Goal: Task Accomplishment & Management: Manage account settings

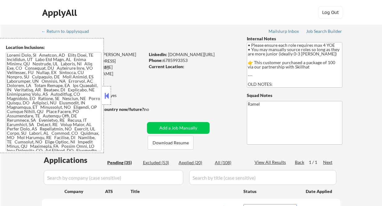
select select ""pending""
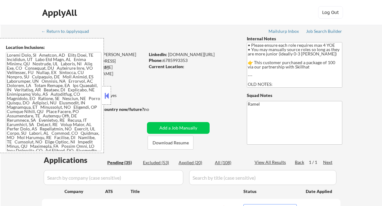
select select ""pending""
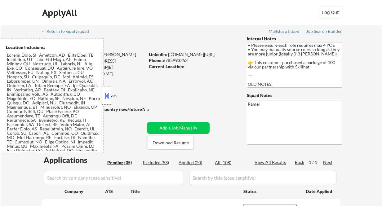
select select ""pending""
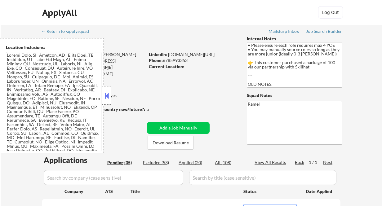
select select ""pending""
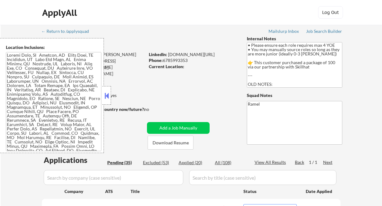
select select ""pending""
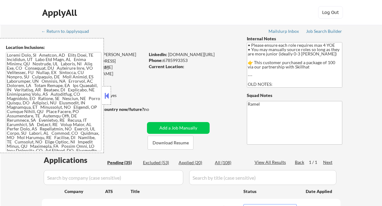
select select ""pending""
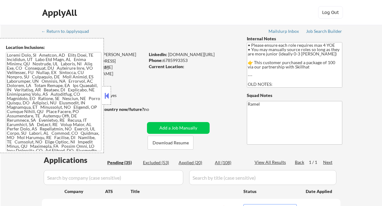
select select ""pending""
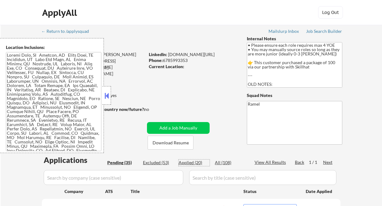
click at [197, 164] on div "Applied (20)" at bounding box center [194, 163] width 31 height 6
click at [106, 95] on button at bounding box center [106, 95] width 7 height 9
select select ""applied""
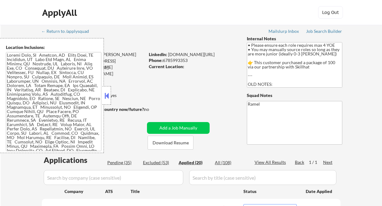
select select ""applied""
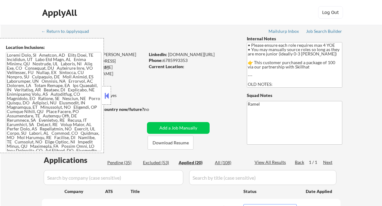
select select ""applied""
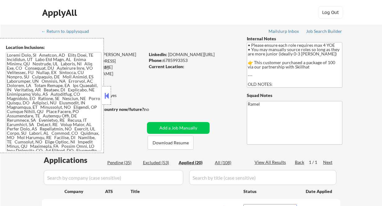
select select ""applied""
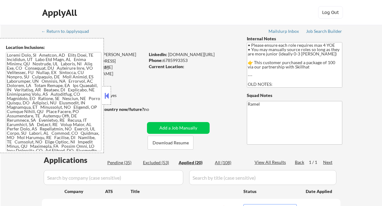
select select ""applied""
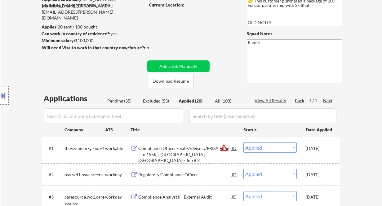
scroll to position [83, 0]
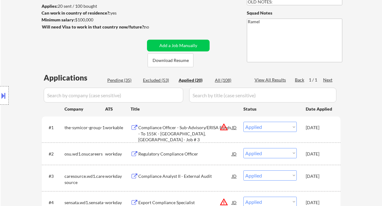
click at [191, 81] on div "Applied (20)" at bounding box center [194, 80] width 31 height 6
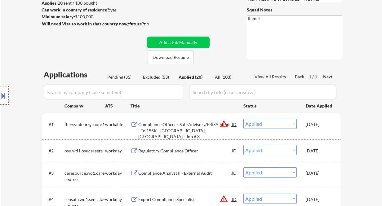
scroll to position [124, 0]
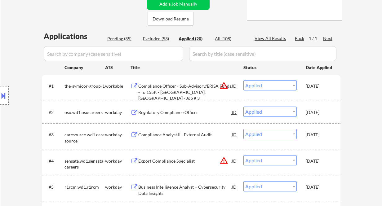
drag, startPoint x: 21, startPoint y: 60, endPoint x: 76, endPoint y: 90, distance: 63.1
click at [21, 60] on div "Location Inclusions:" at bounding box center [55, 95] width 111 height 115
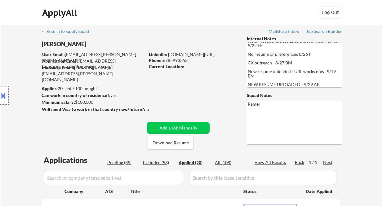
click at [184, 62] on div "Phone: 6785993353" at bounding box center [193, 60] width 88 height 6
copy div "6785993353"
select select ""applied""
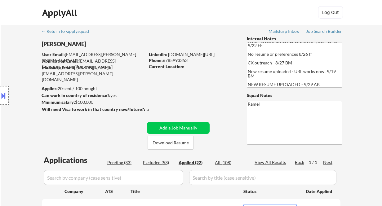
copy div "6785993353"
select select ""applied""
copy div "6785993353"
select select ""applied""
copy div "6785993353"
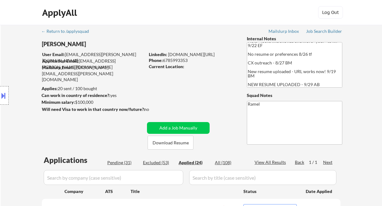
select select ""applied""
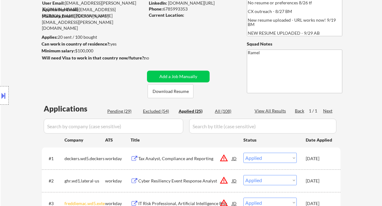
scroll to position [83, 0]
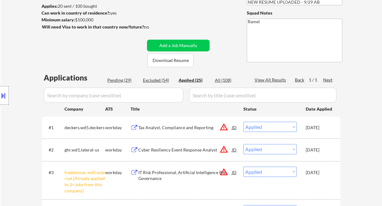
click at [285, 127] on select "Choose an option... Pending Applied Excluded (Questions) Excluded (Expired) Exc…" at bounding box center [270, 127] width 53 height 10
click at [233, 127] on div "JD" at bounding box center [235, 127] width 6 height 11
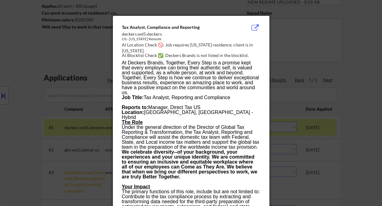
click at [203, 45] on div "AI Location Check 🚫: Job requires California residence; client is in New York." at bounding box center [192, 48] width 141 height 12
copy div "alifornia r"
click at [372, 115] on div at bounding box center [191, 103] width 382 height 206
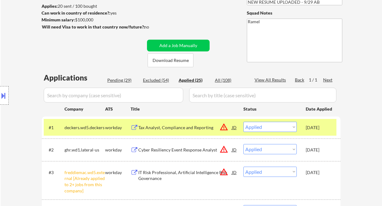
click at [290, 126] on select "Choose an option... Pending Applied Excluded (Questions) Excluded (Expired) Exc…" at bounding box center [270, 127] width 53 height 10
click at [244, 122] on select "Choose an option... Pending Applied Excluded (Questions) Excluded (Expired) Exc…" at bounding box center [270, 127] width 53 height 10
select select ""applied""
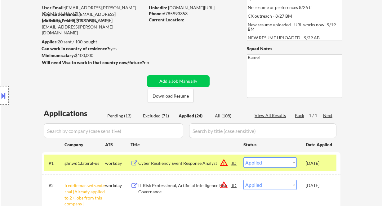
scroll to position [41, 0]
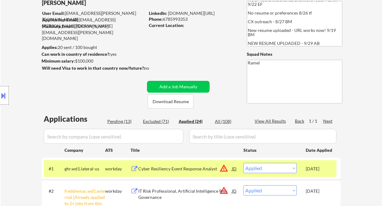
click at [175, 20] on div "Phone: 6785993353" at bounding box center [193, 19] width 88 height 6
copy div "6785993353"
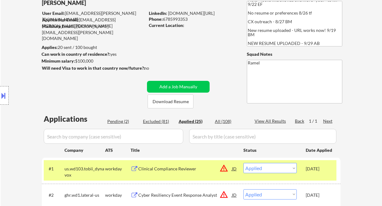
select select ""applied""
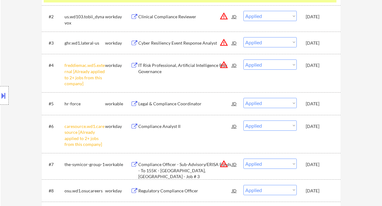
scroll to position [207, 0]
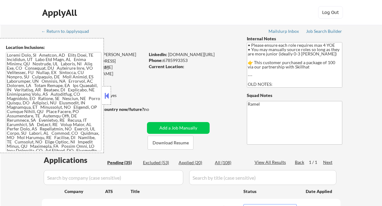
select select ""pending""
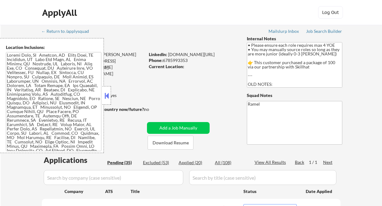
select select ""pending""
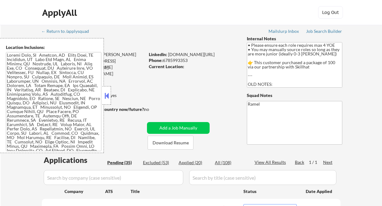
select select ""pending""
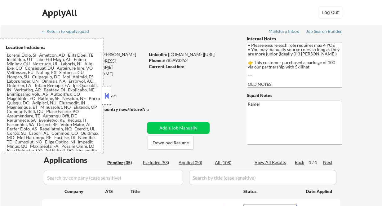
select select ""pending""
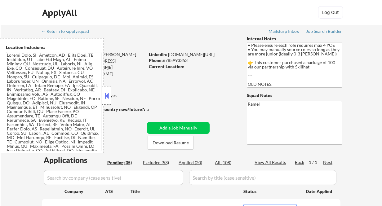
select select ""pending""
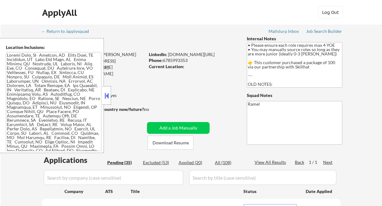
select select ""pending""
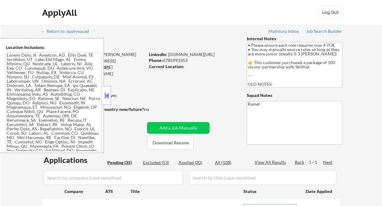
select select ""pending""
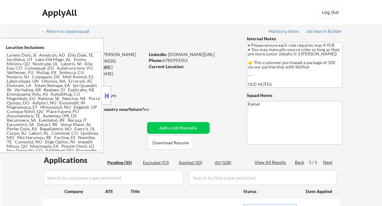
click at [109, 97] on button at bounding box center [106, 95] width 7 height 9
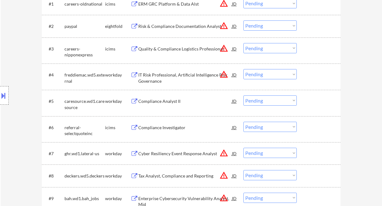
scroll to position [248, 0]
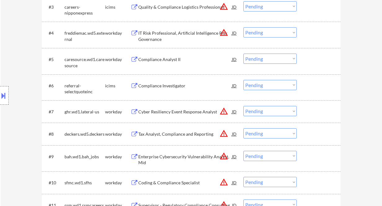
click at [156, 63] on div "Compliance Analyst II" at bounding box center [185, 59] width 94 height 11
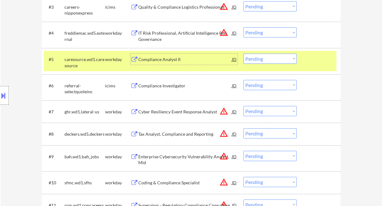
click at [6, 99] on button at bounding box center [3, 96] width 7 height 10
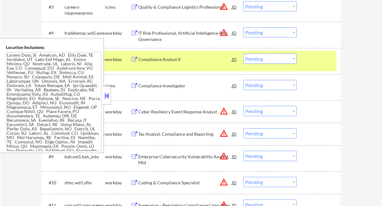
click at [103, 93] on button at bounding box center [106, 95] width 7 height 9
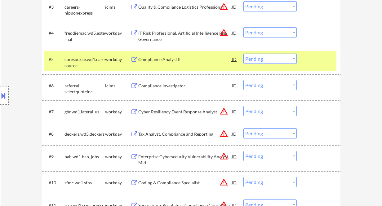
click at [265, 57] on select "Choose an option... Pending Applied Excluded (Questions) Excluded (Expired) Exc…" at bounding box center [270, 59] width 53 height 10
click at [244, 54] on select "Choose an option... Pending Applied Excluded (Questions) Excluded (Expired) Exc…" at bounding box center [270, 59] width 53 height 10
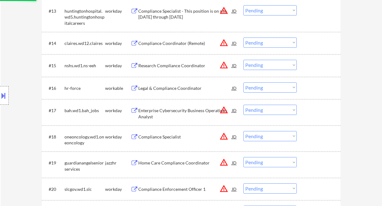
select select ""pending""
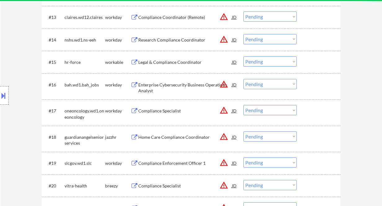
scroll to position [455, 0]
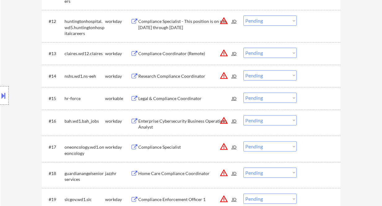
click at [182, 100] on div "Legal & Compliance Coordinator" at bounding box center [185, 99] width 94 height 6
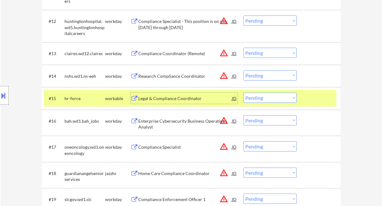
click at [255, 98] on select "Choose an option... Pending Applied Excluded (Questions) Excluded (Expired) Exc…" at bounding box center [270, 98] width 53 height 10
click at [5, 93] on button at bounding box center [3, 96] width 7 height 10
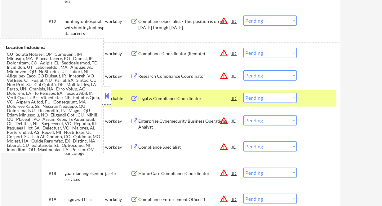
scroll to position [414, 0]
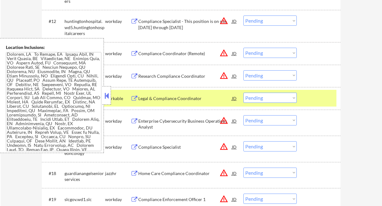
click at [104, 91] on button at bounding box center [106, 95] width 7 height 9
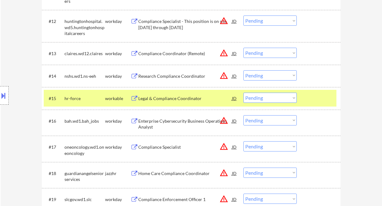
click at [233, 97] on div "JD" at bounding box center [235, 98] width 6 height 11
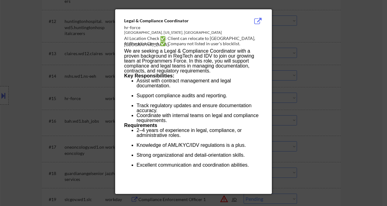
click at [216, 40] on div "AI Location Check ✅: Client can relocate to McLean, VA." at bounding box center [194, 41] width 141 height 12
copy div "McLean"
click at [58, 60] on div at bounding box center [193, 103] width 387 height 206
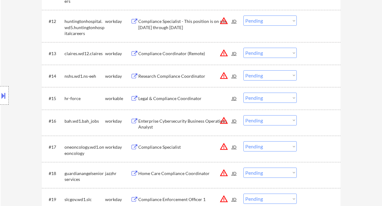
click at [5, 94] on button at bounding box center [3, 96] width 7 height 10
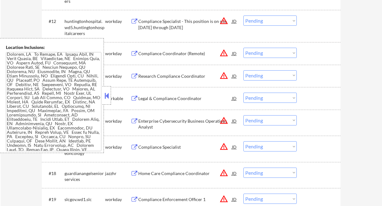
scroll to position [23, 0]
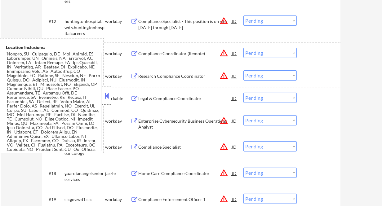
click at [106, 94] on button at bounding box center [106, 95] width 7 height 9
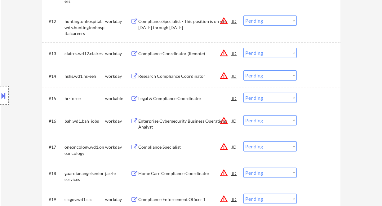
drag, startPoint x: 256, startPoint y: 98, endPoint x: 262, endPoint y: 102, distance: 7.6
click at [256, 98] on select "Choose an option... Pending Applied Excluded (Questions) Excluded (Expired) Exc…" at bounding box center [270, 98] width 53 height 10
click at [244, 93] on select "Choose an option... Pending Applied Excluded (Questions) Excluded (Expired) Exc…" at bounding box center [270, 98] width 53 height 10
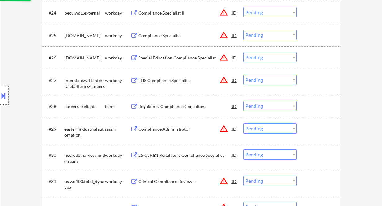
select select ""pending""
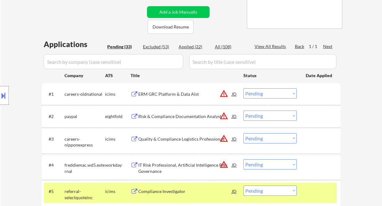
scroll to position [124, 0]
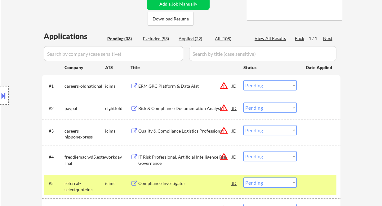
click at [175, 88] on div "ERM GRC Platform & Data Alst" at bounding box center [185, 86] width 94 height 6
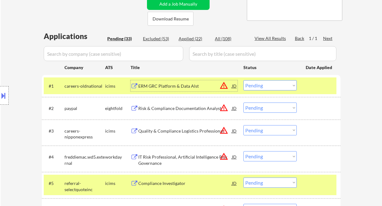
scroll to position [165, 0]
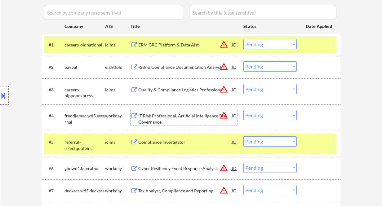
click at [188, 117] on div "IT Risk Professional, Artificial Intelligence Risk Governance" at bounding box center [185, 119] width 94 height 12
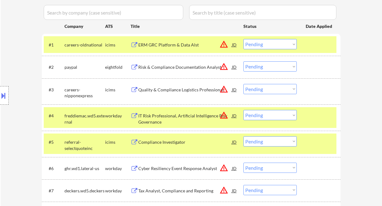
click at [5, 98] on button at bounding box center [3, 96] width 7 height 10
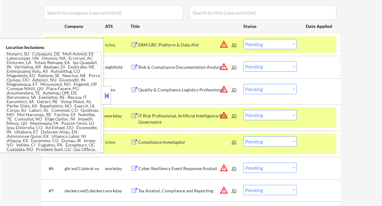
click at [107, 100] on button at bounding box center [106, 95] width 7 height 9
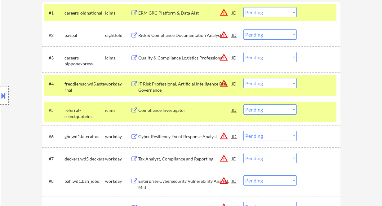
scroll to position [207, 0]
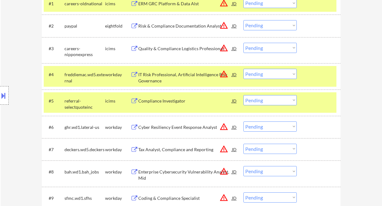
drag, startPoint x: 263, startPoint y: 75, endPoint x: 263, endPoint y: 79, distance: 3.7
click at [263, 75] on select "Choose an option... Pending Applied Excluded (Questions) Excluded (Expired) Exc…" at bounding box center [270, 74] width 53 height 10
click at [244, 69] on select "Choose an option... Pending Applied Excluded (Questions) Excluded (Expired) Exc…" at bounding box center [270, 74] width 53 height 10
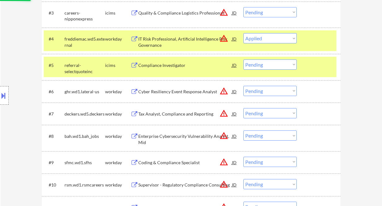
scroll to position [248, 0]
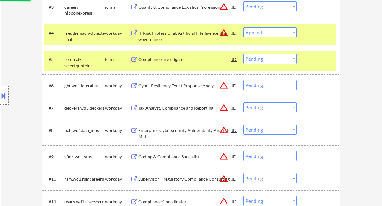
click at [174, 87] on div "Cyber Resiliency Event Response Analyst" at bounding box center [185, 86] width 94 height 6
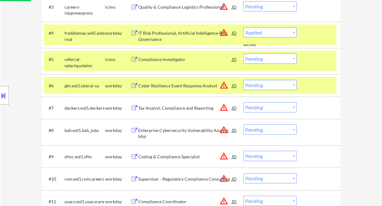
select select ""pending""
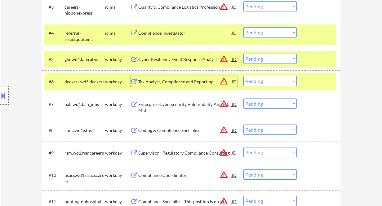
click at [5, 93] on button at bounding box center [3, 96] width 7 height 10
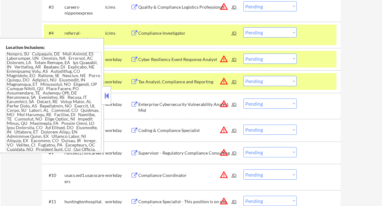
scroll to position [362, 0]
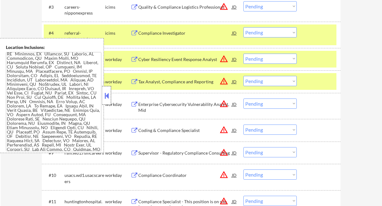
click at [111, 99] on div at bounding box center [106, 95] width 9 height 19
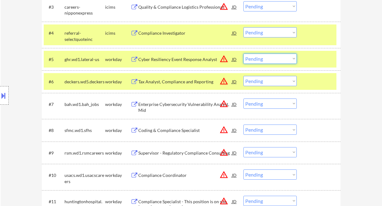
drag, startPoint x: 257, startPoint y: 57, endPoint x: 265, endPoint y: 64, distance: 10.4
click at [257, 57] on select "Choose an option... Pending Applied Excluded (Questions) Excluded (Expired) Exc…" at bounding box center [270, 59] width 53 height 10
click at [244, 54] on select "Choose an option... Pending Applied Excluded (Questions) Excluded (Expired) Exc…" at bounding box center [270, 59] width 53 height 10
click at [167, 82] on div "Tax Analyst, Compliance and Reporting" at bounding box center [185, 82] width 94 height 6
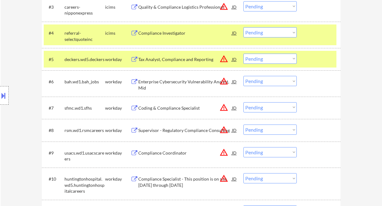
click at [264, 58] on select "Choose an option... Pending Applied Excluded (Questions) Excluded (Expired) Exc…" at bounding box center [270, 59] width 53 height 10
click at [244, 54] on select "Choose an option... Pending Applied Excluded (Questions) Excluded (Expired) Exc…" at bounding box center [270, 59] width 53 height 10
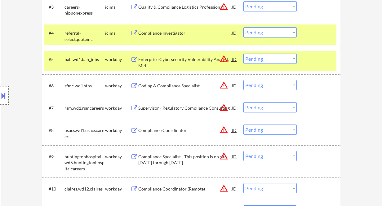
click at [172, 61] on div "Enterprise Cybersecurity Vulnerability Analyst, Mid" at bounding box center [185, 63] width 94 height 12
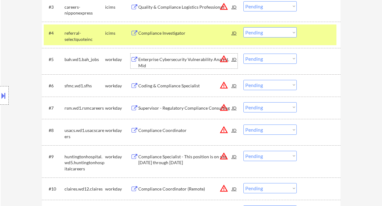
click at [260, 60] on select "Choose an option... Pending Applied Excluded (Questions) Excluded (Expired) Exc…" at bounding box center [270, 59] width 53 height 10
click at [244, 54] on select "Choose an option... Pending Applied Excluded (Questions) Excluded (Expired) Exc…" at bounding box center [270, 59] width 53 height 10
click at [174, 84] on div "Coding & Compliance Specialist" at bounding box center [185, 86] width 94 height 6
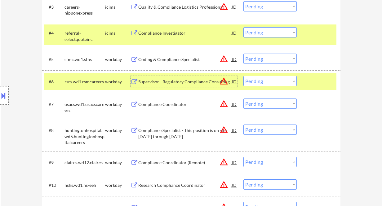
click at [6, 91] on button at bounding box center [3, 96] width 7 height 10
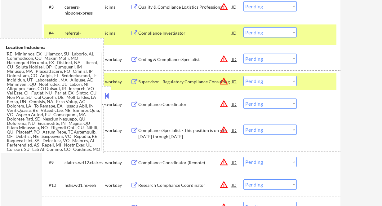
click at [108, 97] on button at bounding box center [106, 95] width 7 height 9
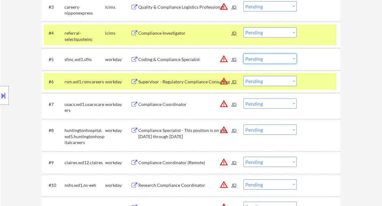
click at [278, 59] on select "Choose an option... Pending Applied Excluded (Questions) Excluded (Expired) Exc…" at bounding box center [270, 59] width 53 height 10
click at [244, 54] on select "Choose an option... Pending Applied Excluded (Questions) Excluded (Expired) Exc…" at bounding box center [270, 59] width 53 height 10
click at [163, 79] on div "Supervisor - Regulatory Compliance Consulting" at bounding box center [185, 81] width 94 height 11
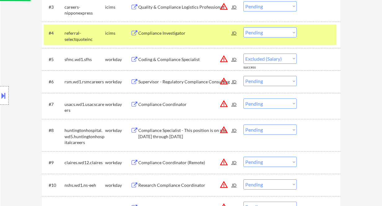
select select ""pending""
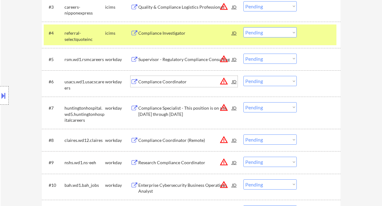
drag, startPoint x: 258, startPoint y: 81, endPoint x: 265, endPoint y: 86, distance: 8.4
click at [258, 81] on select "Choose an option... Pending Applied Excluded (Questions) Excluded (Expired) Exc…" at bounding box center [270, 81] width 53 height 10
click at [244, 76] on select "Choose an option... Pending Applied Excluded (Questions) Excluded (Expired) Exc…" at bounding box center [270, 81] width 53 height 10
click at [181, 109] on div "Compliance Specialist - This position is on site Monday through Friday" at bounding box center [185, 111] width 94 height 12
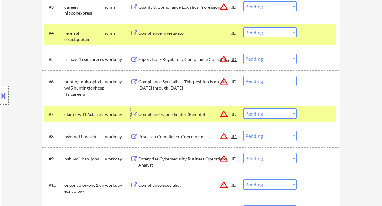
drag, startPoint x: 274, startPoint y: 117, endPoint x: 277, endPoint y: 118, distance: 3.5
click at [274, 117] on select "Choose an option... Pending Applied Excluded (Questions) Excluded (Expired) Exc…" at bounding box center [270, 114] width 53 height 10
click at [260, 81] on select "Choose an option... Pending Applied Excluded (Questions) Excluded (Expired) Exc…" at bounding box center [270, 81] width 53 height 10
click at [244, 76] on select "Choose an option... Pending Applied Excluded (Questions) Excluded (Expired) Exc…" at bounding box center [270, 81] width 53 height 10
click at [174, 113] on div "Compliance Coordinator (Remote)" at bounding box center [185, 114] width 94 height 6
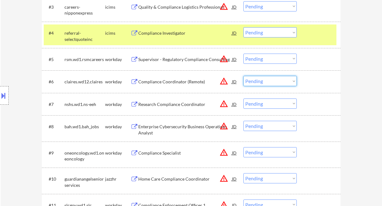
click at [255, 81] on select "Choose an option... Pending Applied Excluded (Questions) Excluded (Expired) Exc…" at bounding box center [270, 81] width 53 height 10
click at [244, 76] on select "Choose an option... Pending Applied Excluded (Questions) Excluded (Expired) Exc…" at bounding box center [270, 81] width 53 height 10
click at [172, 105] on div "Research Compliance Coordinator" at bounding box center [185, 105] width 94 height 6
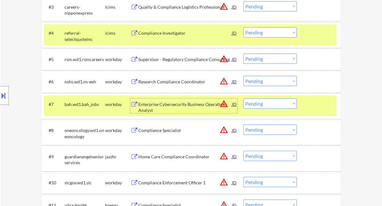
drag, startPoint x: 263, startPoint y: 80, endPoint x: 267, endPoint y: 84, distance: 5.5
click at [263, 80] on select "Choose an option... Pending Applied Excluded (Questions) Excluded (Expired) Exc…" at bounding box center [270, 81] width 53 height 10
click at [244, 76] on select "Choose an option... Pending Applied Excluded (Questions) Excluded (Expired) Exc…" at bounding box center [270, 81] width 53 height 10
click at [176, 106] on div "Enterprise Cybersecurity Business Operations Analyst" at bounding box center [185, 108] width 94 height 12
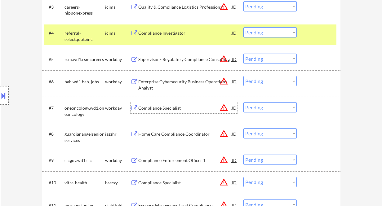
drag, startPoint x: 257, startPoint y: 80, endPoint x: 269, endPoint y: 86, distance: 12.8
click at [257, 80] on select "Choose an option... Pending Applied Excluded (Questions) Excluded (Expired) Exc…" at bounding box center [270, 81] width 53 height 10
click at [244, 76] on select "Choose an option... Pending Applied Excluded (Questions) Excluded (Expired) Exc…" at bounding box center [270, 81] width 53 height 10
click at [168, 109] on div "Compliance Specialist" at bounding box center [185, 108] width 94 height 6
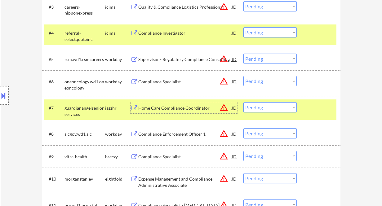
drag, startPoint x: 254, startPoint y: 82, endPoint x: 259, endPoint y: 86, distance: 6.4
click at [254, 82] on select "Choose an option... Pending Applied Excluded (Questions) Excluded (Expired) Exc…" at bounding box center [270, 81] width 53 height 10
click at [244, 76] on select "Choose an option... Pending Applied Excluded (Questions) Excluded (Expired) Exc…" at bounding box center [270, 81] width 53 height 10
click at [186, 107] on div "Home Care Compliance Coordinator" at bounding box center [185, 108] width 94 height 6
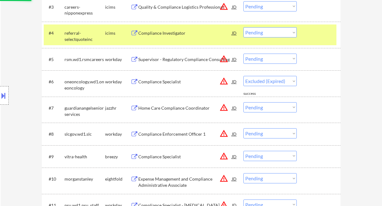
select select ""pending""
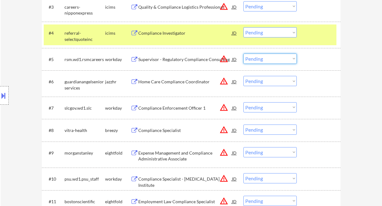
drag, startPoint x: 258, startPoint y: 61, endPoint x: 265, endPoint y: 64, distance: 7.3
click at [258, 61] on select "Choose an option... Pending Applied Excluded (Questions) Excluded (Expired) Exc…" at bounding box center [270, 59] width 53 height 10
click at [244, 54] on select "Choose an option... Pending Applied Excluded (Questions) Excluded (Expired) Exc…" at bounding box center [270, 59] width 53 height 10
click at [173, 82] on div "Home Care Compliance Coordinator" at bounding box center [185, 82] width 94 height 6
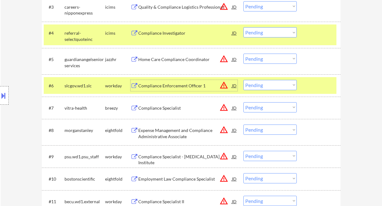
click at [164, 60] on div "Home Care Compliance Coordinator" at bounding box center [185, 60] width 94 height 6
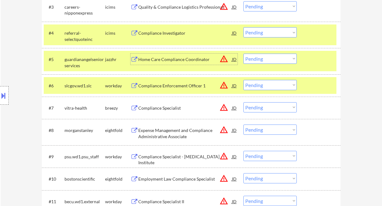
click at [253, 60] on select "Choose an option... Pending Applied Excluded (Questions) Excluded (Expired) Exc…" at bounding box center [270, 59] width 53 height 10
click at [244, 54] on select "Choose an option... Pending Applied Excluded (Questions) Excluded (Expired) Exc…" at bounding box center [270, 59] width 53 height 10
click at [171, 85] on div "Compliance Enforcement Officer 1" at bounding box center [185, 86] width 94 height 6
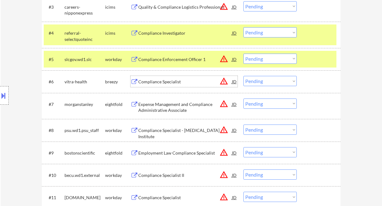
click at [256, 56] on select "Choose an option... Pending Applied Excluded (Questions) Excluded (Expired) Exc…" at bounding box center [270, 59] width 53 height 10
click at [244, 54] on select "Choose an option... Pending Applied Excluded (Questions) Excluded (Expired) Exc…" at bounding box center [270, 59] width 53 height 10
click at [171, 84] on div "Compliance Specialist" at bounding box center [185, 82] width 94 height 6
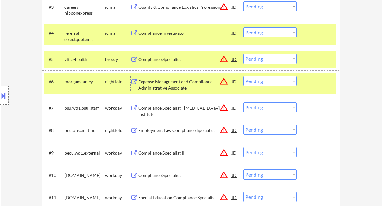
click at [260, 59] on select "Choose an option... Pending Applied Excluded (Questions) Excluded (Expired) Exc…" at bounding box center [270, 59] width 53 height 10
click at [244, 54] on select "Choose an option... Pending Applied Excluded (Questions) Excluded (Expired) Exc…" at bounding box center [270, 59] width 53 height 10
select select ""pending""
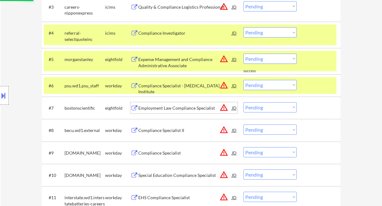
click at [181, 109] on div "Employment Law Compliance Specialist" at bounding box center [185, 108] width 94 height 6
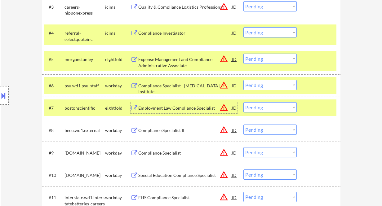
click at [167, 131] on div "Compliance Specialist II" at bounding box center [185, 131] width 94 height 6
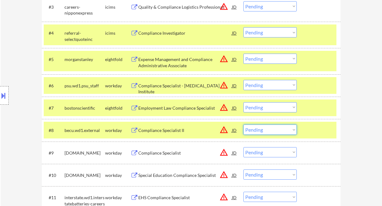
drag, startPoint x: 261, startPoint y: 131, endPoint x: 273, endPoint y: 134, distance: 11.8
click at [261, 131] on select "Choose an option... Pending Applied Excluded (Questions) Excluded (Expired) Exc…" at bounding box center [270, 130] width 53 height 10
click at [244, 125] on select "Choose an option... Pending Applied Excluded (Questions) Excluded (Expired) Exc…" at bounding box center [270, 130] width 53 height 10
click at [167, 154] on div "Compliance Specialist" at bounding box center [185, 153] width 94 height 6
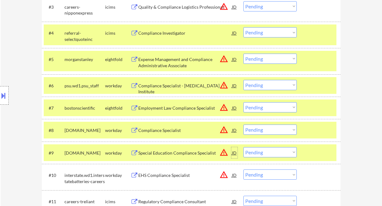
click at [237, 152] on div "JD" at bounding box center [235, 152] width 6 height 11
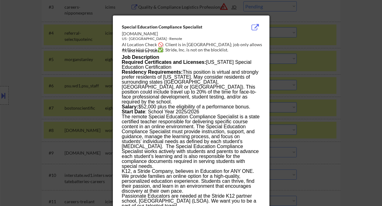
click at [225, 44] on div "AI Location Check 🚫: Client is in NY; job only allows TX and nearby states." at bounding box center [192, 48] width 141 height 12
copy div "X a"
click at [63, 81] on div at bounding box center [191, 103] width 382 height 206
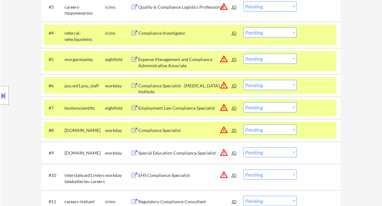
click at [3, 94] on button at bounding box center [3, 96] width 7 height 10
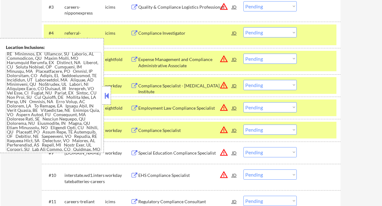
click at [112, 99] on div "#7 bostonscientific eightfold Employment Law Compliance Specialist JD warning_a…" at bounding box center [191, 108] width 299 height 22
click at [110, 97] on button at bounding box center [106, 95] width 7 height 9
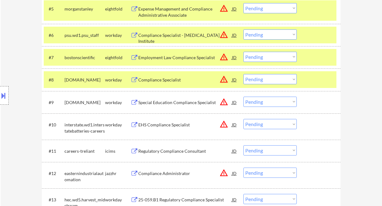
scroll to position [290, 0]
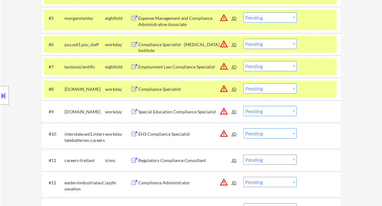
drag, startPoint x: 264, startPoint y: 88, endPoint x: 270, endPoint y: 93, distance: 8.2
click at [264, 88] on select "Choose an option... Pending Applied Excluded (Questions) Excluded (Expired) Exc…" at bounding box center [270, 89] width 53 height 10
click at [244, 84] on select "Choose an option... Pending Applied Excluded (Questions) Excluded (Expired) Exc…" at bounding box center [270, 89] width 53 height 10
click at [165, 112] on div "Special Education Compliance Specialist" at bounding box center [185, 112] width 94 height 6
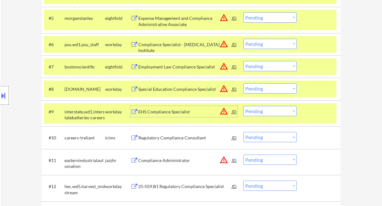
drag, startPoint x: 254, startPoint y: 89, endPoint x: 262, endPoint y: 93, distance: 8.9
click at [254, 89] on select "Choose an option... Pending Applied Excluded (Questions) Excluded (Expired) Exc…" at bounding box center [270, 89] width 53 height 10
click at [244, 84] on select "Choose an option... Pending Applied Excluded (Questions) Excluded (Expired) Exc…" at bounding box center [270, 89] width 53 height 10
click at [167, 110] on div "EHS Compliance Specialist" at bounding box center [185, 112] width 94 height 6
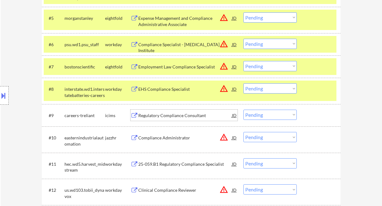
drag, startPoint x: 283, startPoint y: 86, endPoint x: 283, endPoint y: 93, distance: 7.8
click at [283, 86] on select "Choose an option... Pending Applied Excluded (Questions) Excluded (Expired) Exc…" at bounding box center [270, 89] width 53 height 10
click at [244, 84] on select "Choose an option... Pending Applied Excluded (Questions) Excluded (Expired) Exc…" at bounding box center [270, 89] width 53 height 10
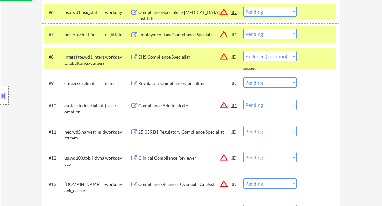
scroll to position [331, 0]
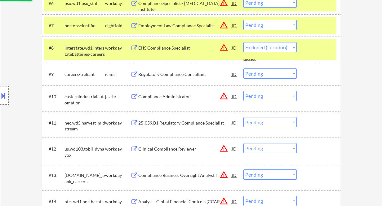
select select ""pending""
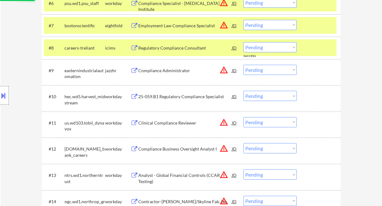
click at [188, 97] on div "25-059.B1 Regulatory Compliance Specialist" at bounding box center [185, 97] width 94 height 6
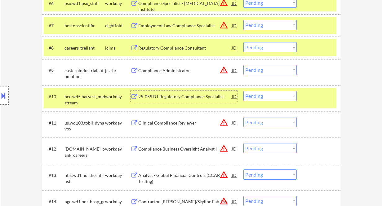
click at [6, 96] on button at bounding box center [3, 96] width 7 height 10
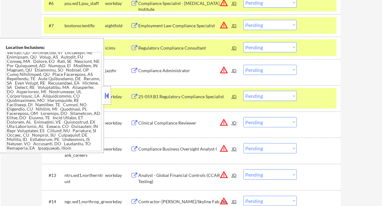
scroll to position [854, 0]
click at [110, 98] on div at bounding box center [106, 95] width 9 height 19
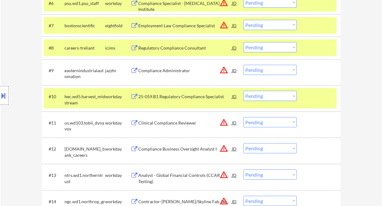
drag, startPoint x: 256, startPoint y: 95, endPoint x: 261, endPoint y: 98, distance: 6.0
click at [256, 95] on select "Choose an option... Pending Applied Excluded (Questions) Excluded (Expired) Exc…" at bounding box center [270, 96] width 53 height 10
click at [233, 96] on div "JD" at bounding box center [235, 96] width 6 height 11
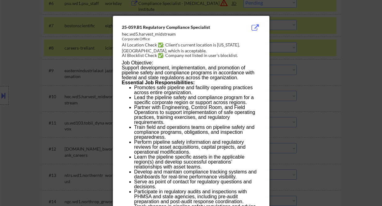
click at [322, 108] on div at bounding box center [191, 103] width 382 height 206
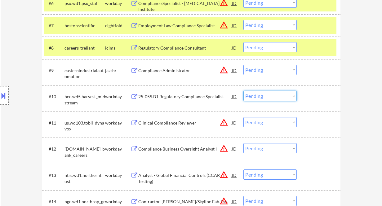
click at [247, 97] on select "Choose an option... Pending Applied Excluded (Questions) Excluded (Expired) Exc…" at bounding box center [270, 96] width 53 height 10
click at [244, 91] on select "Choose an option... Pending Applied Excluded (Questions) Excluded (Expired) Exc…" at bounding box center [270, 96] width 53 height 10
click at [179, 123] on div "Clinical Compliance Reviewer" at bounding box center [185, 123] width 94 height 6
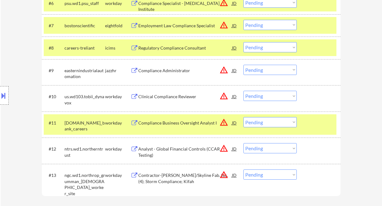
click at [7, 97] on div at bounding box center [4, 95] width 9 height 19
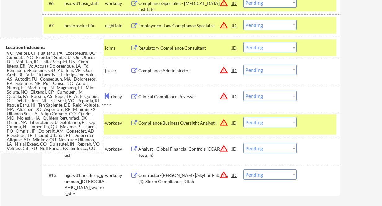
scroll to position [109, 0]
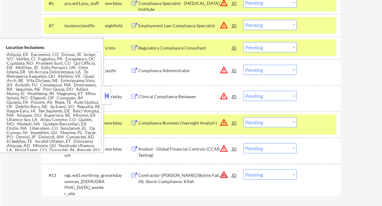
click at [38, 95] on textarea at bounding box center [54, 101] width 96 height 99
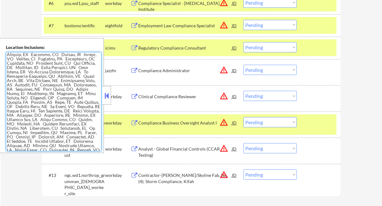
click at [38, 95] on textarea at bounding box center [54, 101] width 96 height 99
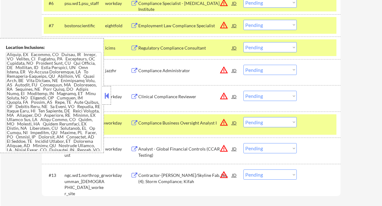
click at [108, 95] on button at bounding box center [106, 95] width 7 height 9
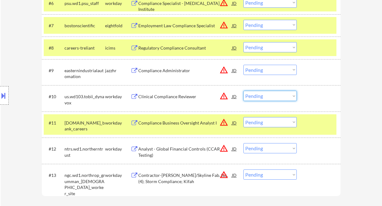
drag, startPoint x: 255, startPoint y: 97, endPoint x: 260, endPoint y: 101, distance: 6.5
click at [255, 97] on select "Choose an option... Pending Applied Excluded (Questions) Excluded (Expired) Exc…" at bounding box center [270, 96] width 53 height 10
click at [244, 91] on select "Choose an option... Pending Applied Excluded (Questions) Excluded (Expired) Exc…" at bounding box center [270, 96] width 53 height 10
select select ""pending""
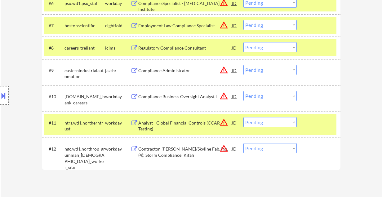
click at [160, 70] on div "Compliance Administrator" at bounding box center [185, 71] width 94 height 6
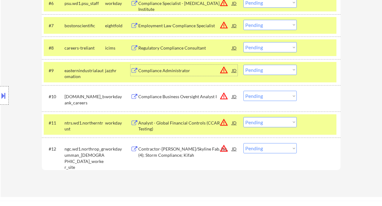
click at [277, 70] on select "Choose an option... Pending Applied Excluded (Questions) Excluded (Expired) Exc…" at bounding box center [270, 70] width 53 height 10
click at [244, 65] on select "Choose an option... Pending Applied Excluded (Questions) Excluded (Expired) Exc…" at bounding box center [270, 70] width 53 height 10
click at [177, 100] on div "Compliance Business Oversight Analyst I" at bounding box center [185, 96] width 94 height 11
select select ""pending""
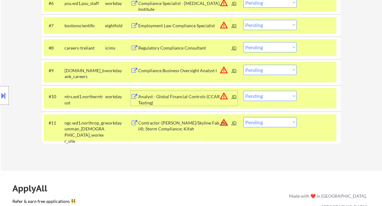
click at [268, 99] on select "Choose an option... Pending Applied Excluded (Questions) Excluded (Expired) Exc…" at bounding box center [270, 96] width 53 height 10
click at [256, 95] on select "Choose an option... Pending Applied Excluded (Questions) Excluded (Expired) Exc…" at bounding box center [270, 96] width 53 height 10
click at [244, 91] on select "Choose an option... Pending Applied Excluded (Questions) Excluded (Expired) Exc…" at bounding box center [270, 96] width 53 height 10
click at [181, 127] on div "Contractor-Brian Const./Skyline Fab. Inc. (4); Storm Compliance; Kifah" at bounding box center [185, 126] width 94 height 12
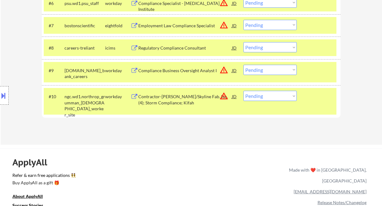
click at [256, 97] on select "Choose an option... Pending Applied Excluded (Questions) Excluded (Expired) Exc…" at bounding box center [270, 96] width 53 height 10
select select ""excluded__location_""
click at [244, 91] on select "Choose an option... Pending Applied Excluded (Questions) Excluded (Expired) Exc…" at bounding box center [270, 96] width 53 height 10
click at [175, 71] on div "Compliance Business Oversight Analyst I" at bounding box center [185, 71] width 94 height 6
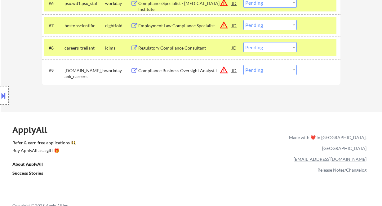
click at [6, 94] on button at bounding box center [3, 96] width 7 height 10
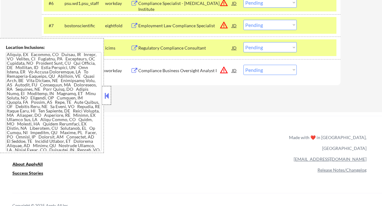
click at [110, 99] on div at bounding box center [106, 95] width 9 height 19
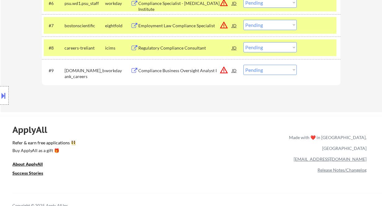
click at [264, 68] on select "Choose an option... Pending Applied Excluded (Questions) Excluded (Expired) Exc…" at bounding box center [270, 70] width 53 height 10
select select ""excluded__salary_""
click at [244, 65] on select "Choose an option... Pending Applied Excluded (Questions) Excluded (Expired) Exc…" at bounding box center [270, 70] width 53 height 10
click at [270, 69] on select "Choose an option... Pending Applied Excluded (Questions) Excluded (Expired) Exc…" at bounding box center [270, 70] width 53 height 10
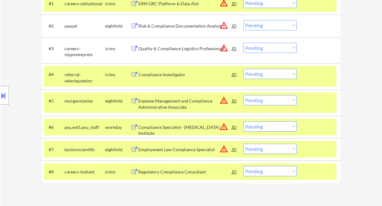
scroll to position [124, 0]
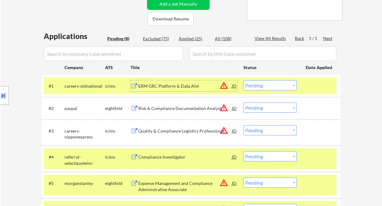
click at [177, 86] on div "ERM GRC Platform & Data Alst" at bounding box center [185, 86] width 94 height 6
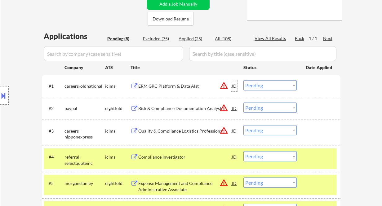
click at [234, 86] on div "JD" at bounding box center [235, 85] width 6 height 11
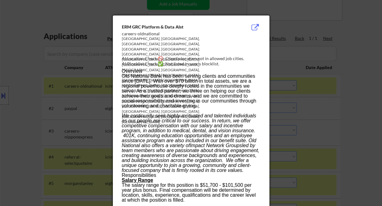
click at [320, 111] on div at bounding box center [191, 103] width 382 height 206
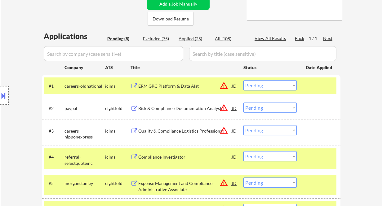
click at [283, 85] on select "Choose an option... Pending Applied Excluded (Questions) Excluded (Expired) Exc…" at bounding box center [270, 85] width 53 height 10
click at [244, 80] on select "Choose an option... Pending Applied Excluded (Questions) Excluded (Expired) Exc…" at bounding box center [270, 85] width 53 height 10
click at [166, 109] on div "Risk & Compliance Documentation Analyst" at bounding box center [185, 109] width 94 height 6
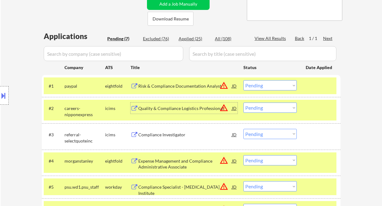
click at [256, 83] on select "Choose an option... Pending Applied Excluded (Questions) Excluded (Expired) Exc…" at bounding box center [270, 85] width 53 height 10
click at [244, 80] on select "Choose an option... Pending Applied Excluded (Questions) Excluded (Expired) Exc…" at bounding box center [270, 85] width 53 height 10
click at [189, 110] on div "Quality & Compliance Logistics Professional" at bounding box center [185, 109] width 94 height 6
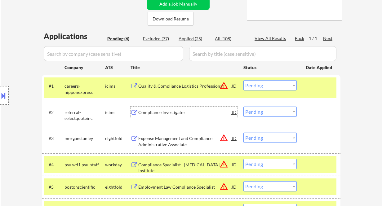
drag, startPoint x: 262, startPoint y: 84, endPoint x: 283, endPoint y: 89, distance: 20.9
click at [262, 84] on select "Choose an option... Pending Applied Excluded (Questions) Excluded (Expired) Exc…" at bounding box center [270, 85] width 53 height 10
click at [244, 80] on select "Choose an option... Pending Applied Excluded (Questions) Excluded (Expired) Exc…" at bounding box center [270, 85] width 53 height 10
click at [170, 113] on div "Compliance Investigator" at bounding box center [185, 113] width 94 height 6
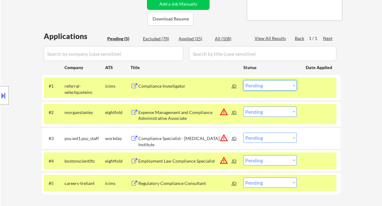
click at [262, 84] on select "Choose an option... Pending Applied Excluded (Questions) Excluded (Expired) Exc…" at bounding box center [270, 85] width 53 height 10
click at [244, 80] on select "Choose an option... Pending Applied Excluded (Questions) Excluded (Expired) Exc…" at bounding box center [270, 85] width 53 height 10
click at [172, 137] on div "Compliance Specialist - Cancer Institute" at bounding box center [185, 142] width 94 height 12
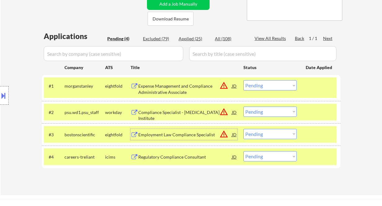
click at [261, 86] on select "Choose an option... Pending Applied Excluded (Questions) Excluded (Expired) Exc…" at bounding box center [270, 85] width 53 height 10
click at [244, 80] on select "Choose an option... Pending Applied Excluded (Questions) Excluded (Expired) Exc…" at bounding box center [270, 85] width 53 height 10
click at [172, 115] on div "Compliance Specialist - Cancer Institute" at bounding box center [185, 116] width 94 height 12
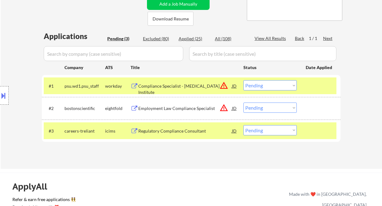
click at [3, 97] on button at bounding box center [3, 96] width 7 height 10
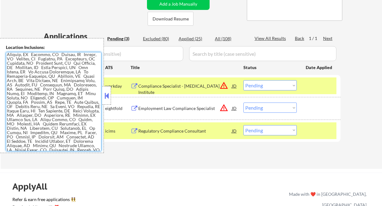
click at [77, 101] on textarea at bounding box center [54, 101] width 96 height 99
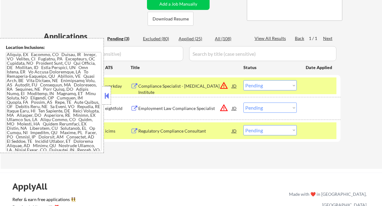
click at [109, 95] on button at bounding box center [106, 95] width 7 height 9
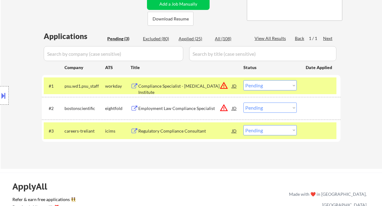
click at [282, 89] on select "Choose an option... Pending Applied Excluded (Questions) Excluded (Expired) Exc…" at bounding box center [270, 85] width 53 height 10
click at [244, 80] on select "Choose an option... Pending Applied Excluded (Questions) Excluded (Expired) Exc…" at bounding box center [270, 85] width 53 height 10
click at [182, 110] on div "Employment Law Compliance Specialist" at bounding box center [185, 109] width 94 height 6
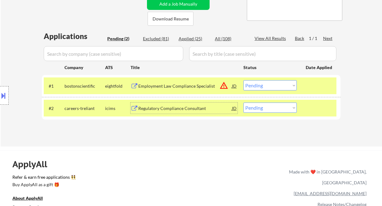
click at [5, 94] on button at bounding box center [3, 96] width 7 height 10
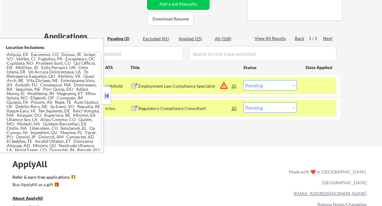
scroll to position [731, 0]
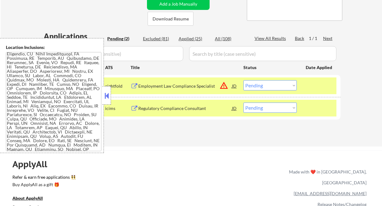
click at [174, 142] on div "← Return to /applysquad Mailslurp Inbox Job Search Builder Leah Stephen User Em…" at bounding box center [192, 24] width 382 height 246
click at [179, 87] on div "Employment Law Compliance Specialist" at bounding box center [185, 86] width 94 height 6
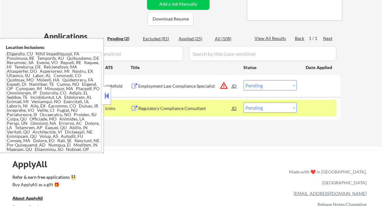
click at [110, 94] on button at bounding box center [106, 95] width 7 height 9
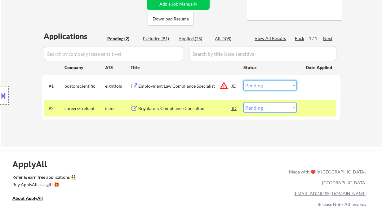
click at [258, 84] on select "Choose an option... Pending Applied Excluded (Questions) Excluded (Expired) Exc…" at bounding box center [270, 85] width 53 height 10
click at [244, 80] on select "Choose an option... Pending Applied Excluded (Questions) Excluded (Expired) Exc…" at bounding box center [270, 85] width 53 height 10
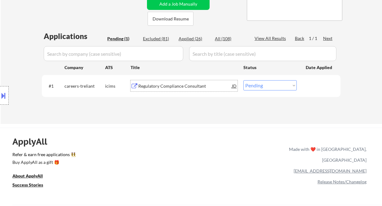
click at [164, 88] on div "Regulatory Compliance Consultant" at bounding box center [185, 86] width 94 height 6
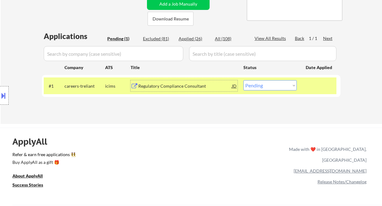
click at [269, 83] on select "Choose an option... Pending Applied Excluded (Questions) Excluded (Expired) Exc…" at bounding box center [270, 85] width 53 height 10
select select ""excluded__bad_match_""
click at [244, 80] on select "Choose an option... Pending Applied Excluded (Questions) Excluded (Expired) Exc…" at bounding box center [270, 85] width 53 height 10
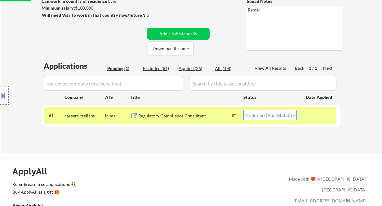
scroll to position [83, 0]
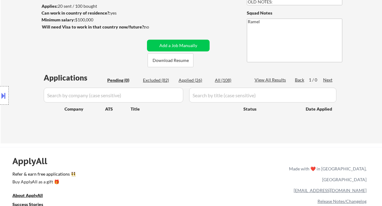
click at [15, 46] on div "Location Inclusions:" at bounding box center [55, 95] width 111 height 115
drag, startPoint x: 15, startPoint y: 44, endPoint x: 19, endPoint y: 34, distance: 10.9
click at [15, 44] on div "Location Inclusions:" at bounding box center [55, 95] width 111 height 115
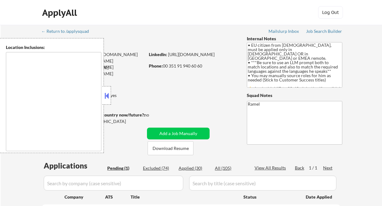
select select ""pending""
type textarea "Lisbon, Portugal Amadora, Portugal Oeiras, Portugal Loures, Portugal Cacém, Por…"
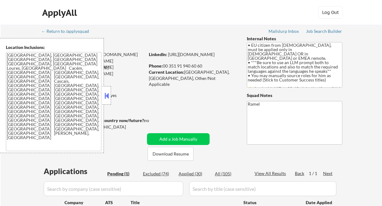
drag, startPoint x: 107, startPoint y: 96, endPoint x: 106, endPoint y: 83, distance: 13.1
click at [107, 96] on button at bounding box center [106, 95] width 7 height 9
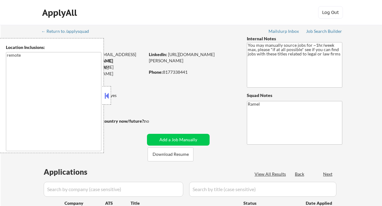
select select ""pending""
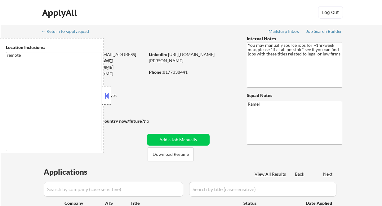
select select ""pending""
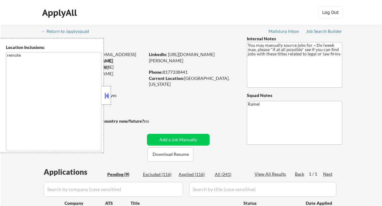
click at [110, 95] on button at bounding box center [106, 95] width 7 height 9
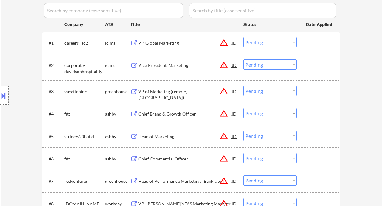
scroll to position [207, 0]
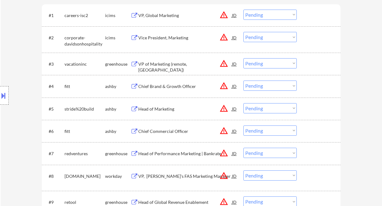
click at [164, 110] on div "Head of Marketing" at bounding box center [185, 109] width 94 height 6
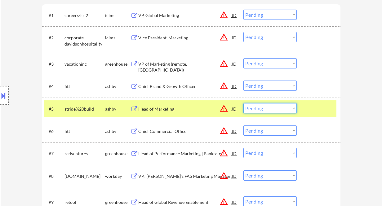
drag, startPoint x: 281, startPoint y: 104, endPoint x: 280, endPoint y: 108, distance: 3.8
click at [281, 104] on select "Choose an option... Pending Applied Excluded (Questions) Excluded (Expired) Exc…" at bounding box center [270, 108] width 53 height 10
click at [244, 103] on select "Choose an option... Pending Applied Excluded (Questions) Excluded (Expired) Exc…" at bounding box center [270, 108] width 53 height 10
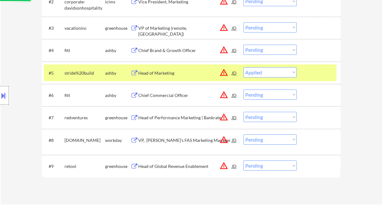
scroll to position [248, 0]
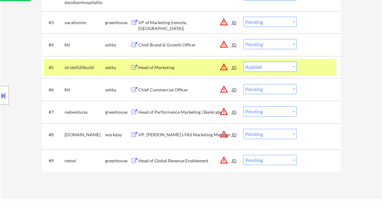
click at [169, 89] on div "Chief Commercial Officer" at bounding box center [185, 90] width 94 height 6
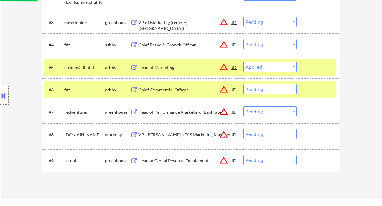
select select ""pending""
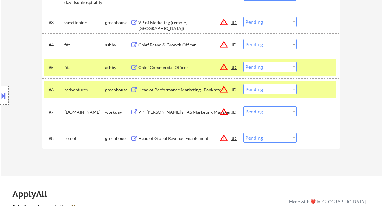
click at [17, 61] on div "Location Inclusions: remote" at bounding box center [55, 95] width 111 height 115
drag, startPoint x: 248, startPoint y: 43, endPoint x: 265, endPoint y: 48, distance: 17.9
click at [248, 43] on select "Choose an option... Pending Applied Excluded (Questions) Excluded (Expired) Exc…" at bounding box center [270, 44] width 53 height 10
click at [244, 39] on select "Choose an option... Pending Applied Excluded (Questions) Excluded (Expired) Exc…" at bounding box center [270, 44] width 53 height 10
click at [246, 44] on select "Choose an option... Pending Applied Excluded (Questions) Excluded (Expired) Exc…" at bounding box center [270, 44] width 53 height 10
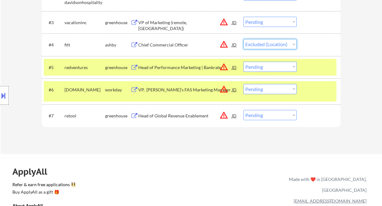
click at [244, 39] on select "Choose an option... Pending Applied Excluded (Questions) Excluded (Expired) Exc…" at bounding box center [270, 44] width 53 height 10
click at [177, 66] on div "Head of Performance Marketing | Bankrate" at bounding box center [185, 68] width 94 height 6
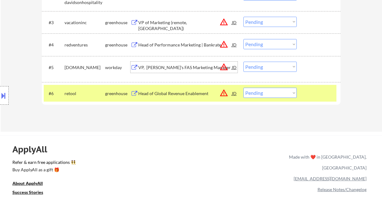
click at [256, 41] on select "Choose an option... Pending Applied Excluded (Questions) Excluded (Expired) Exc…" at bounding box center [270, 44] width 53 height 10
click at [244, 39] on select "Choose an option... Pending Applied Excluded (Questions) Excluded (Expired) Exc…" at bounding box center [270, 44] width 53 height 10
select select ""pending""
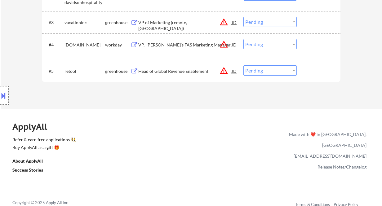
drag, startPoint x: 12, startPoint y: 39, endPoint x: 93, endPoint y: 58, distance: 83.2
click at [12, 39] on div "Location Inclusions: remote" at bounding box center [55, 95] width 111 height 115
click at [151, 68] on div "Head of Global Revenue Enablement" at bounding box center [185, 71] width 94 height 6
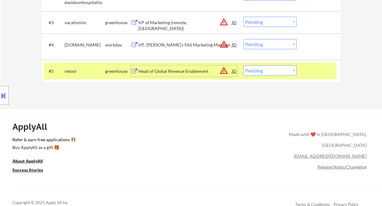
click at [258, 71] on select "Choose an option... Pending Applied Excluded (Questions) Excluded (Expired) Exc…" at bounding box center [270, 71] width 53 height 10
select select ""applied""
click at [244, 66] on select "Choose an option... Pending Applied Excluded (Questions) Excluded (Expired) Exc…" at bounding box center [270, 71] width 53 height 10
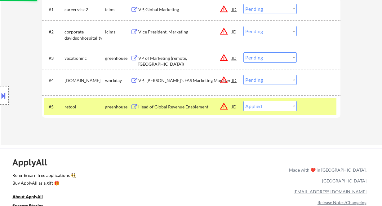
scroll to position [207, 0]
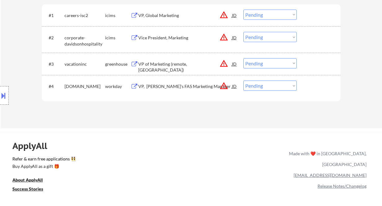
click at [165, 63] on div "VP of Marketing (remote, [GEOGRAPHIC_DATA])" at bounding box center [185, 67] width 94 height 12
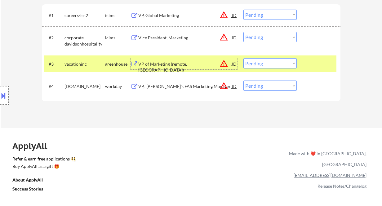
click at [259, 64] on select "Choose an option... Pending Applied Excluded (Questions) Excluded (Expired) Exc…" at bounding box center [270, 63] width 53 height 10
click at [244, 58] on select "Choose an option... Pending Applied Excluded (Questions) Excluded (Expired) Exc…" at bounding box center [270, 63] width 53 height 10
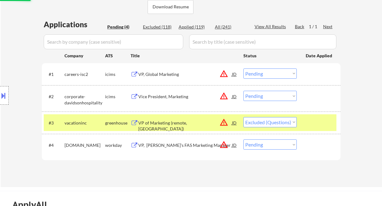
scroll to position [124, 0]
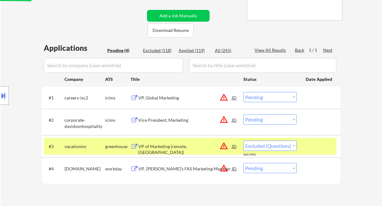
select select ""pending""
click at [168, 97] on div "VP, Global Marketing" at bounding box center [185, 98] width 94 height 6
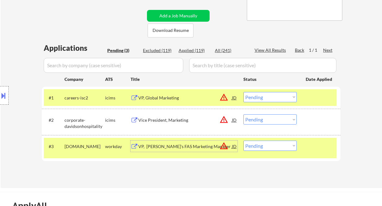
click at [172, 147] on div "VP, [PERSON_NAME]'s FAS Marketing Manager" at bounding box center [185, 147] width 94 height 6
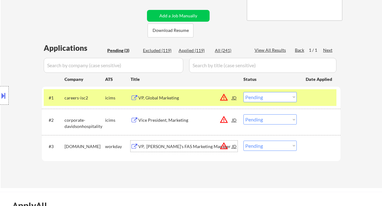
drag, startPoint x: 257, startPoint y: 98, endPoint x: 260, endPoint y: 102, distance: 4.8
click at [257, 98] on select "Choose an option... Pending Applied Excluded (Questions) Excluded (Expired) Exc…" at bounding box center [270, 97] width 53 height 10
click at [244, 92] on select "Choose an option... Pending Applied Excluded (Questions) Excluded (Expired) Exc…" at bounding box center [270, 97] width 53 height 10
click at [269, 147] on select "Choose an option... Pending Applied Excluded (Questions) Excluded (Expired) Exc…" at bounding box center [270, 146] width 53 height 10
click at [244, 141] on select "Choose an option... Pending Applied Excluded (Questions) Excluded (Expired) Exc…" at bounding box center [270, 146] width 53 height 10
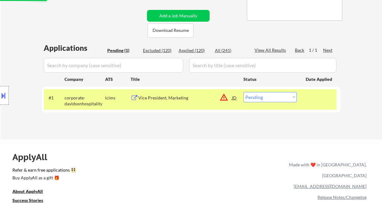
click at [175, 101] on div "Vice President, Marketing" at bounding box center [185, 98] width 94 height 6
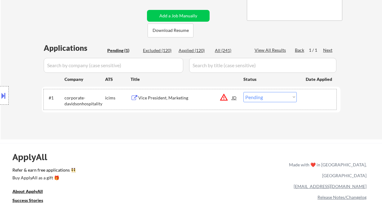
click at [266, 102] on div "#1 corporate-davidsonhospitality icims Vice President, Marketing JD warning_amb…" at bounding box center [190, 99] width 293 height 20
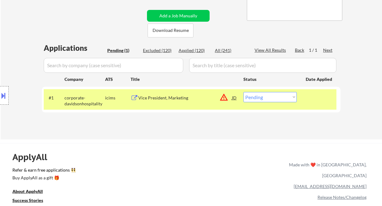
click at [272, 99] on select "Choose an option... Pending Applied Excluded (Questions) Excluded (Expired) Exc…" at bounding box center [270, 97] width 53 height 10
select select ""excluded__bad_match_""
click at [244, 92] on select "Choose an option... Pending Applied Excluded (Questions) Excluded (Expired) Exc…" at bounding box center [270, 97] width 53 height 10
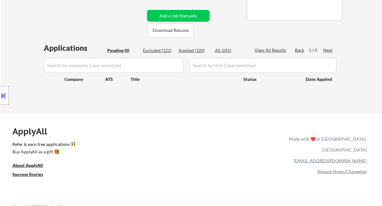
drag, startPoint x: 2, startPoint y: 41, endPoint x: 52, endPoint y: 45, distance: 50.5
click at [2, 41] on div "Location Inclusions: remote" at bounding box center [55, 95] width 111 height 115
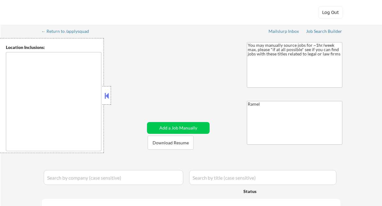
type textarea "remote"
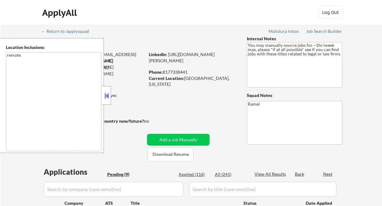
select select ""pending""
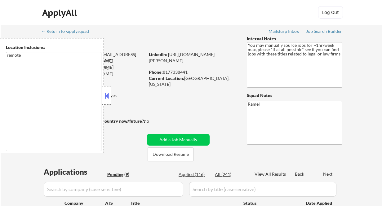
select select ""pending""
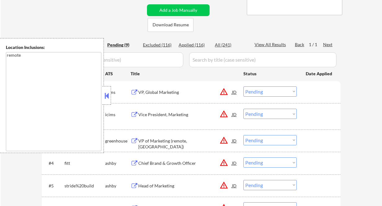
scroll to position [6, 0]
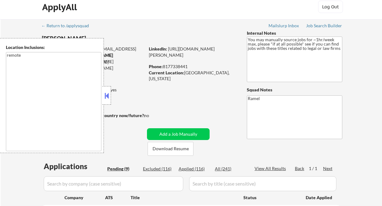
click at [197, 170] on div "Applied (116)" at bounding box center [194, 169] width 31 height 6
click at [111, 95] on div at bounding box center [106, 95] width 9 height 19
select select ""applied""
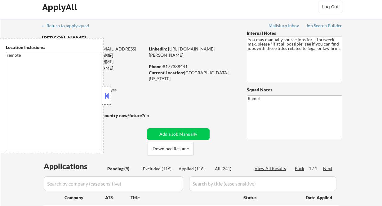
select select ""applied""
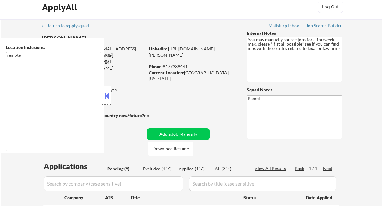
select select ""applied""
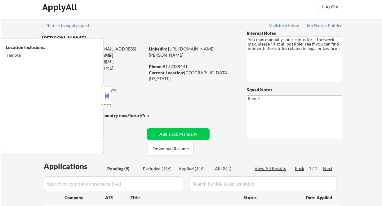
select select ""applied""
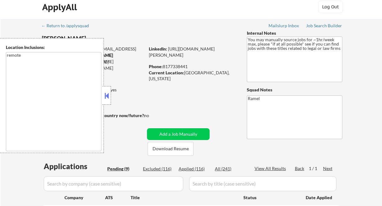
select select ""applied""
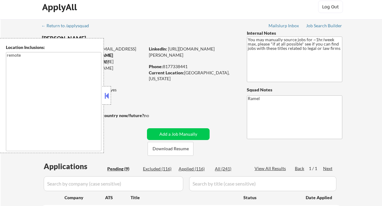
select select ""applied""
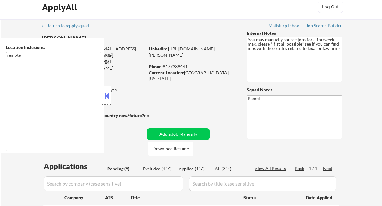
select select ""applied""
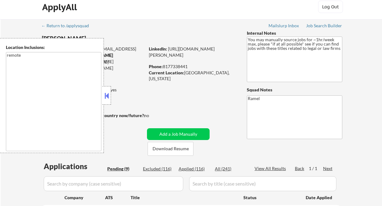
select select ""applied""
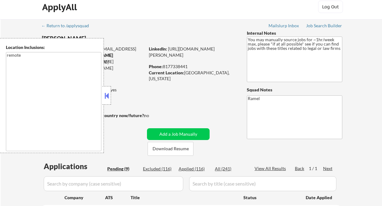
select select ""applied""
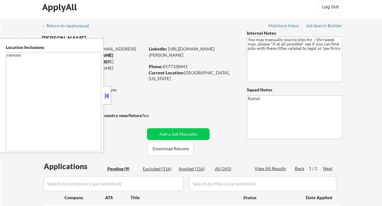
select select ""applied""
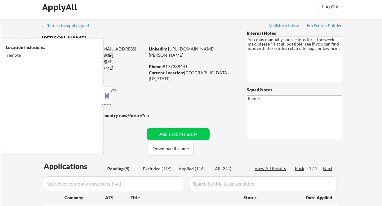
select select ""applied""
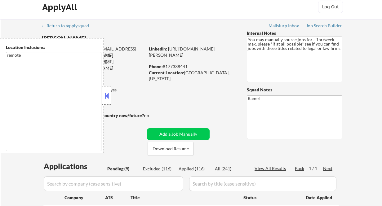
select select ""applied""
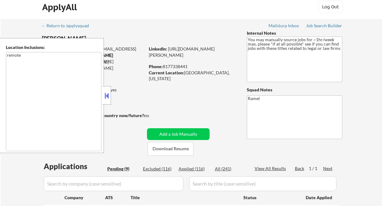
select select ""applied""
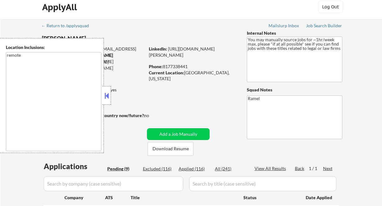
select select ""applied""
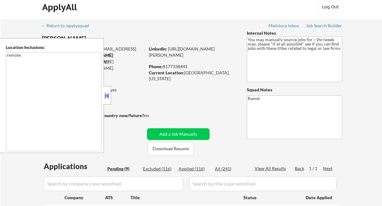
select select ""applied""
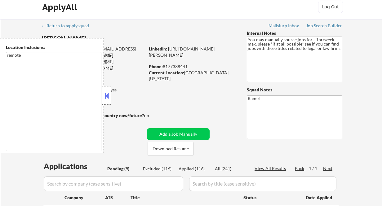
select select ""applied""
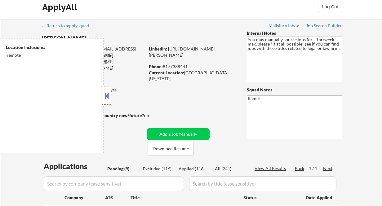
select select ""applied""
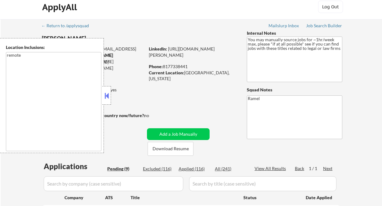
select select ""applied""
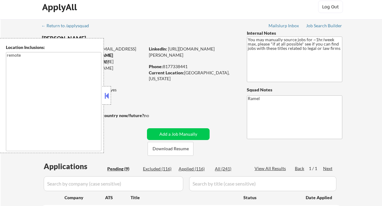
select select ""applied""
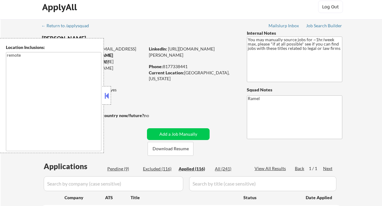
select select ""applied""
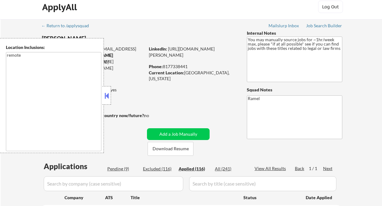
select select ""applied""
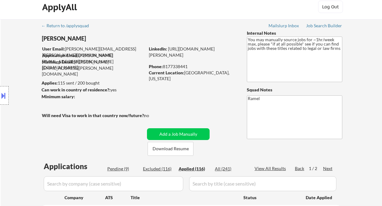
click at [264, 169] on div "View All Results" at bounding box center [271, 169] width 33 height 6
select select ""applied""
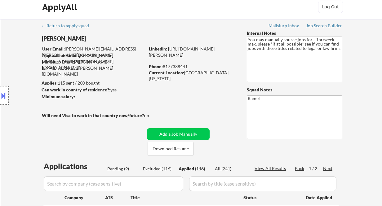
select select ""applied""
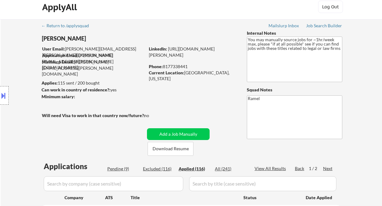
select select ""applied""
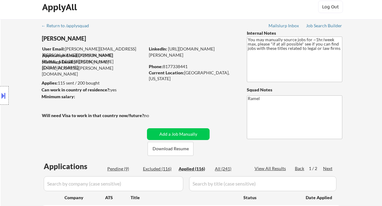
select select ""applied""
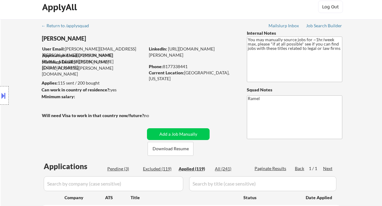
select select ""applied""
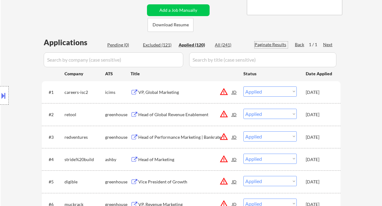
scroll to position [171, 0]
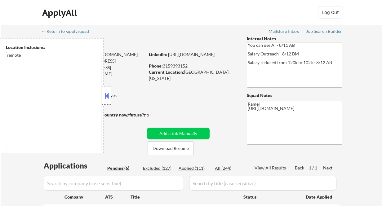
select select ""pending""
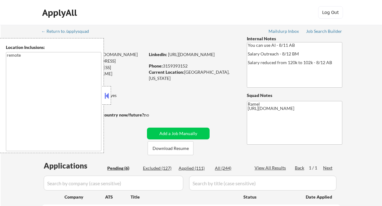
select select ""pending""
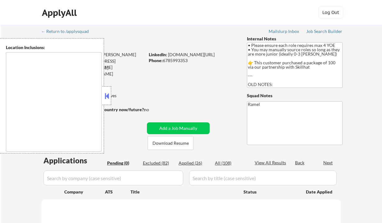
type textarea "[GEOGRAPHIC_DATA], [GEOGRAPHIC_DATA] [GEOGRAPHIC_DATA], [GEOGRAPHIC_DATA] [GEOG…"
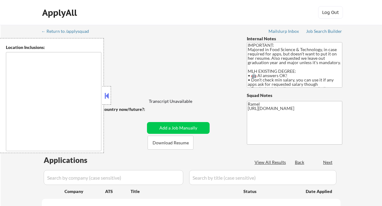
type textarea "country:US"
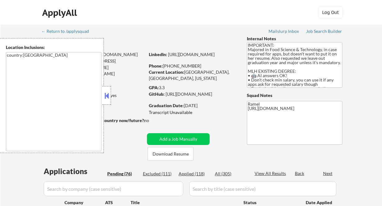
click at [106, 92] on button at bounding box center [106, 95] width 7 height 9
select select ""pending""
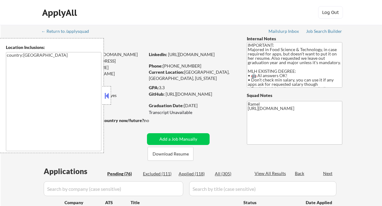
select select ""pending""
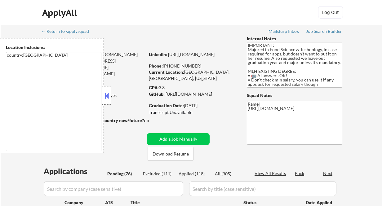
select select ""pending""
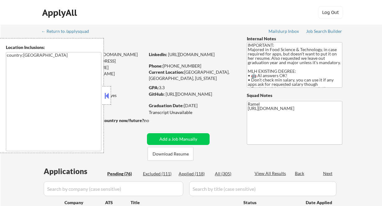
select select ""pending""
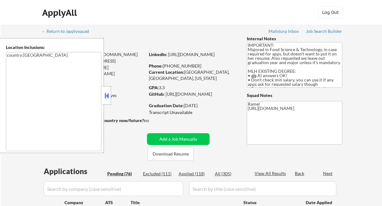
select select ""pending""
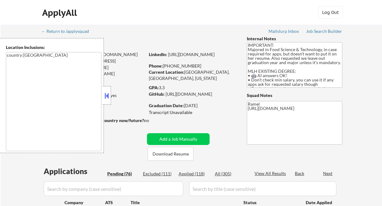
select select ""pending""
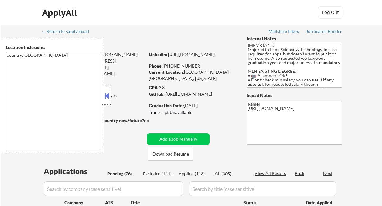
select select ""pending""
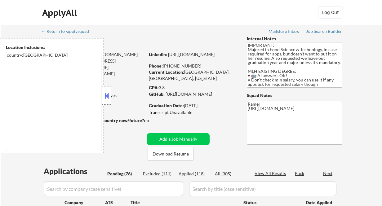
select select ""pending""
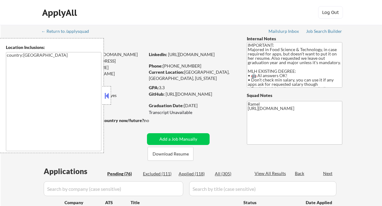
select select ""pending""
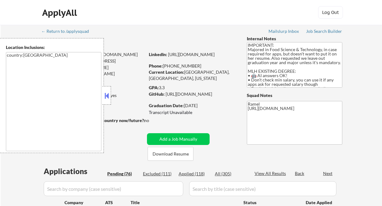
select select ""pending""
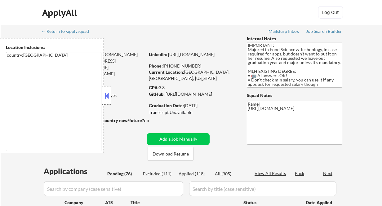
select select ""pending""
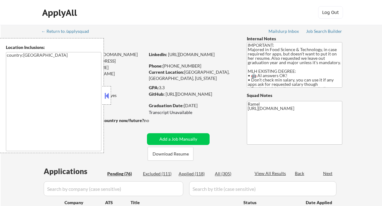
select select ""pending""
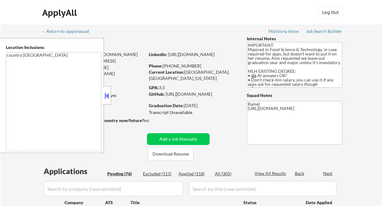
select select ""pending""
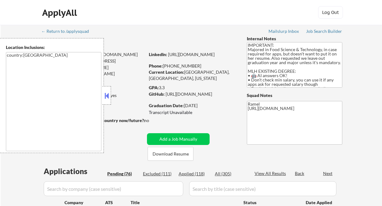
select select ""pending""
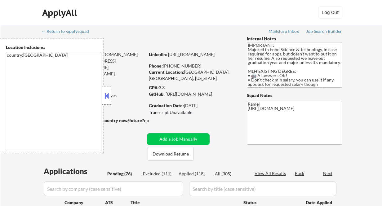
select select ""pending""
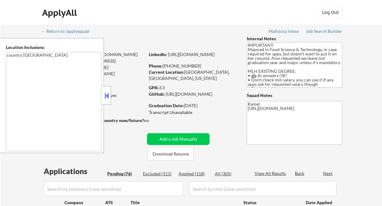
select select ""pending""
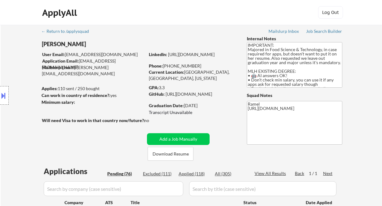
drag, startPoint x: 15, startPoint y: 42, endPoint x: 30, endPoint y: 9, distance: 35.7
click at [15, 42] on div "Location Inclusions: country:US" at bounding box center [55, 95] width 111 height 115
drag, startPoint x: 11, startPoint y: 50, endPoint x: 13, endPoint y: 47, distance: 4.0
click at [11, 50] on div "Location Inclusions: country:US" at bounding box center [55, 95] width 111 height 115
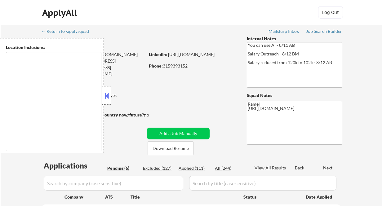
type textarea "remote"
select select ""pending""
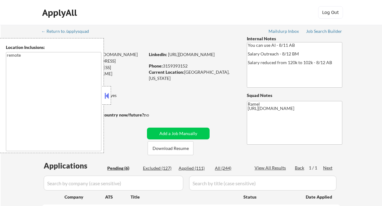
select select ""pending""
click at [106, 95] on button at bounding box center [106, 95] width 7 height 9
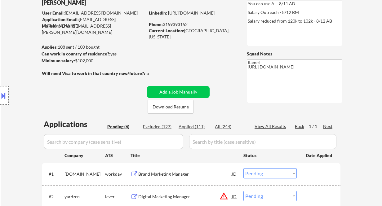
scroll to position [124, 0]
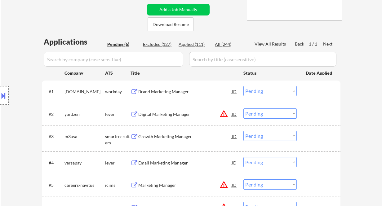
click at [167, 137] on div "Growth Marketing Manager" at bounding box center [185, 137] width 94 height 6
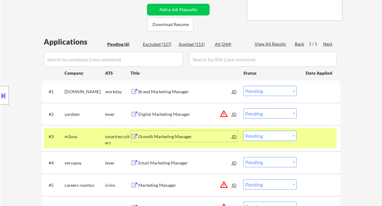
drag, startPoint x: 281, startPoint y: 138, endPoint x: 283, endPoint y: 141, distance: 4.0
click at [281, 138] on select "Choose an option... Pending Applied Excluded (Questions) Excluded (Expired) Exc…" at bounding box center [270, 136] width 53 height 10
click at [244, 131] on select "Choose an option... Pending Applied Excluded (Questions) Excluded (Expired) Exc…" at bounding box center [270, 136] width 53 height 10
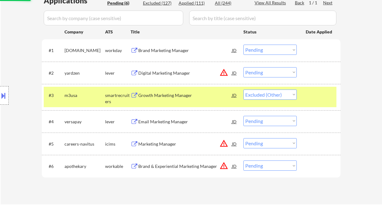
scroll to position [165, 0]
click at [172, 121] on div "Email Marketing Manager" at bounding box center [185, 121] width 94 height 11
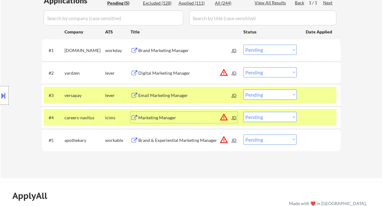
click at [171, 95] on div "Email Marketing Manager" at bounding box center [185, 96] width 94 height 6
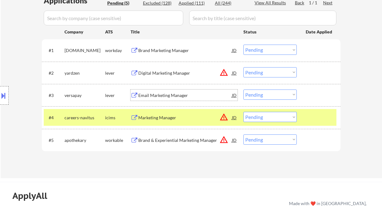
click at [277, 96] on select "Choose an option... Pending Applied Excluded (Questions) Excluded (Expired) Exc…" at bounding box center [270, 95] width 53 height 10
click at [244, 90] on select "Choose an option... Pending Applied Excluded (Questions) Excluded (Expired) Exc…" at bounding box center [270, 95] width 53 height 10
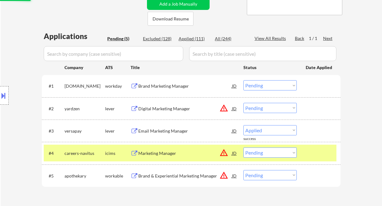
scroll to position [124, 0]
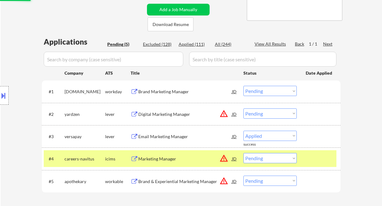
select select ""pending""
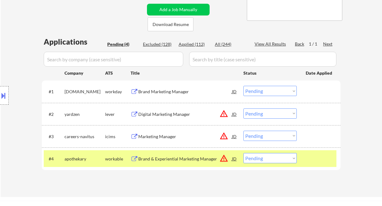
click at [176, 114] on div "Digital Marketing Manager" at bounding box center [185, 114] width 94 height 6
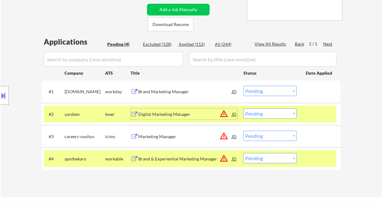
click at [5, 99] on button at bounding box center [3, 96] width 7 height 10
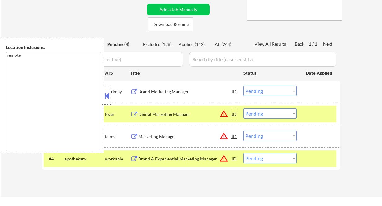
click at [236, 114] on div "JD" at bounding box center [235, 114] width 6 height 11
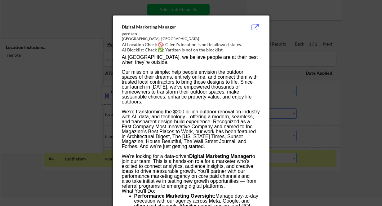
click at [335, 127] on div at bounding box center [191, 103] width 382 height 206
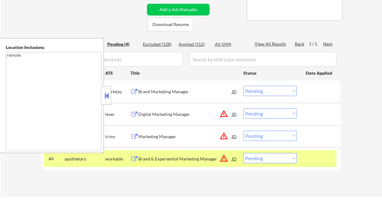
click at [108, 96] on button at bounding box center [106, 95] width 7 height 9
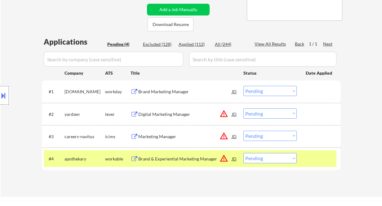
click at [180, 94] on div "Brand Marketing Manager" at bounding box center [185, 92] width 94 height 6
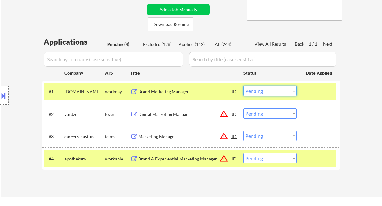
drag, startPoint x: 268, startPoint y: 91, endPoint x: 269, endPoint y: 96, distance: 5.1
click at [268, 91] on select "Choose an option... Pending Applied Excluded (Questions) Excluded (Expired) Exc…" at bounding box center [270, 91] width 53 height 10
click at [244, 86] on select "Choose an option... Pending Applied Excluded (Questions) Excluded (Expired) Exc…" at bounding box center [270, 91] width 53 height 10
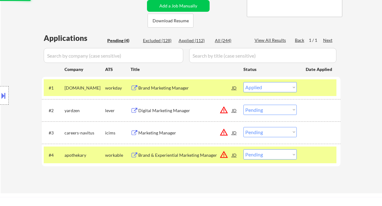
scroll to position [165, 0]
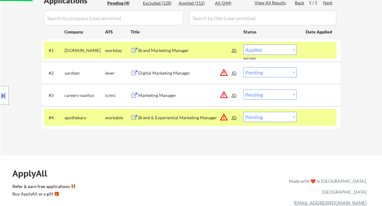
select select ""pending""
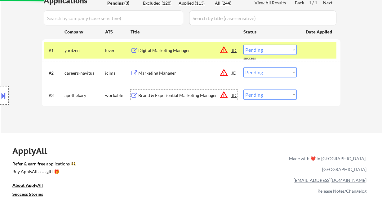
click at [167, 96] on div "Brand & Experiential Marketing Manager" at bounding box center [185, 96] width 94 height 6
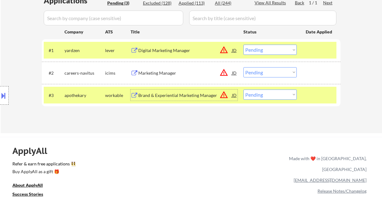
click at [261, 95] on select "Choose an option... Pending Applied Excluded (Questions) Excluded (Expired) Exc…" at bounding box center [270, 95] width 53 height 10
select select ""excluded__salary_""
click at [244, 90] on select "Choose an option... Pending Applied Excluded (Questions) Excluded (Expired) Exc…" at bounding box center [270, 95] width 53 height 10
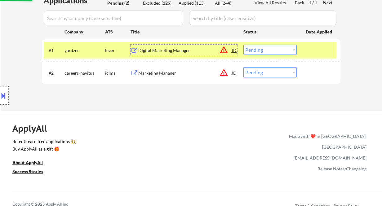
click at [155, 48] on div "Digital Marketing Manager" at bounding box center [185, 51] width 94 height 6
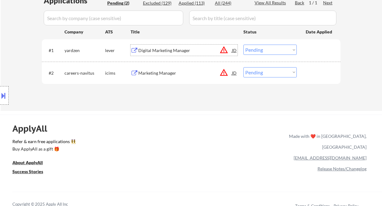
drag, startPoint x: 256, startPoint y: 49, endPoint x: 265, endPoint y: 54, distance: 10.3
click at [256, 49] on select "Choose an option... Pending Applied Excluded (Questions) Excluded (Expired) Exc…" at bounding box center [270, 50] width 53 height 10
click at [244, 45] on select "Choose an option... Pending Applied Excluded (Questions) Excluded (Expired) Exc…" at bounding box center [270, 50] width 53 height 10
click at [179, 74] on div "Marketing Manager" at bounding box center [185, 73] width 94 height 6
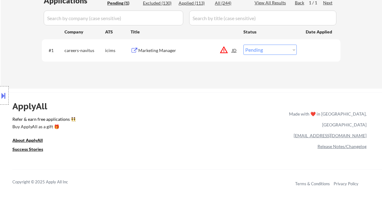
click at [275, 52] on select "Choose an option... Pending Applied Excluded (Questions) Excluded (Expired) Exc…" at bounding box center [270, 50] width 53 height 10
select select ""excluded__salary_""
click at [244, 45] on select "Choose an option... Pending Applied Excluded (Questions) Excluded (Expired) Exc…" at bounding box center [270, 50] width 53 height 10
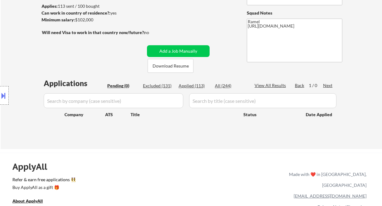
drag, startPoint x: 15, startPoint y: 23, endPoint x: 20, endPoint y: 14, distance: 10.3
click at [15, 23] on div "← Return to /applysquad Mailslurp Inbox Job Search Builder Matt Kopyt User Emai…" at bounding box center [192, 45] width 382 height 207
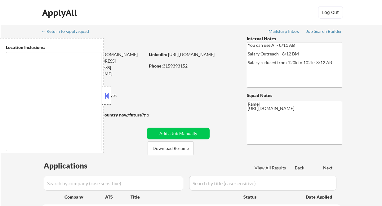
select select ""pending""
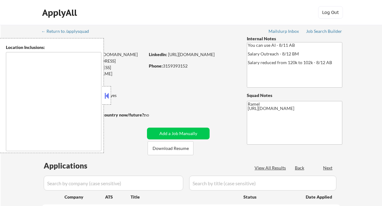
select select ""pending""
type textarea "remote"
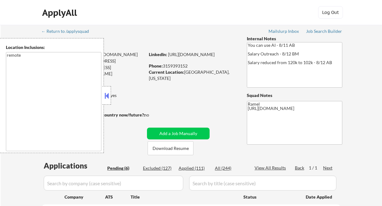
drag, startPoint x: 197, startPoint y: 168, endPoint x: 105, endPoint y: 1, distance: 189.8
click at [197, 168] on div "Applied (111)" at bounding box center [194, 168] width 31 height 6
click at [106, 94] on button at bounding box center [106, 95] width 7 height 9
select select ""applied""
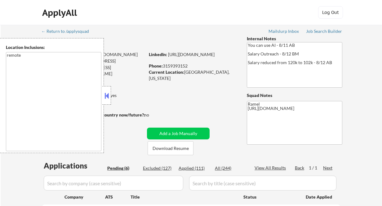
select select ""applied""
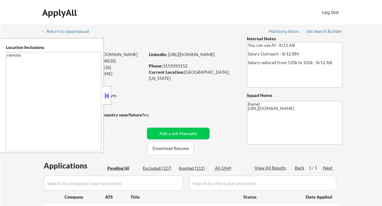
select select ""applied""
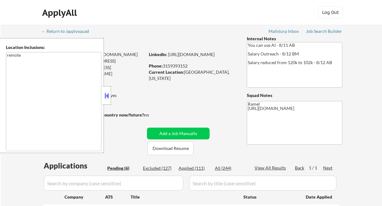
select select ""applied""
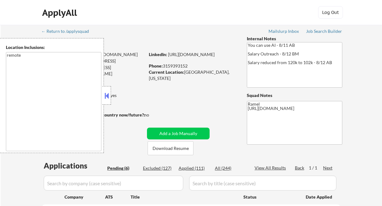
select select ""applied""
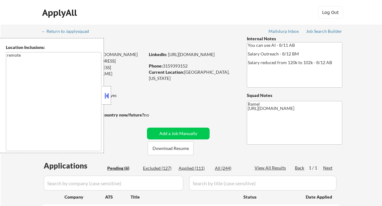
select select ""applied""
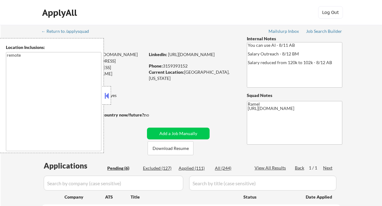
select select ""applied""
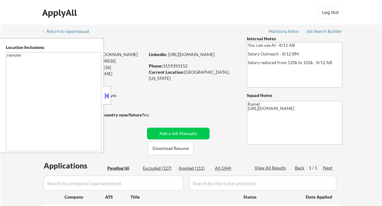
select select ""applied""
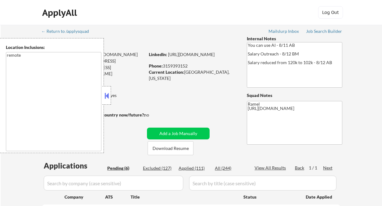
select select ""applied""
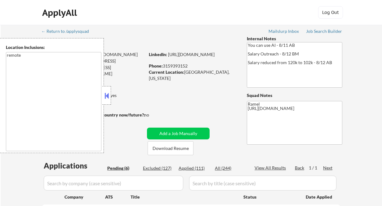
select select ""applied""
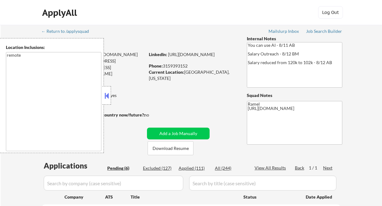
select select ""applied""
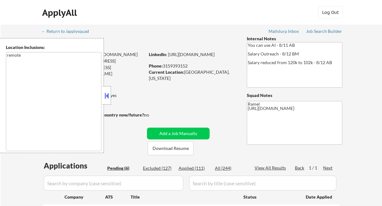
select select ""applied""
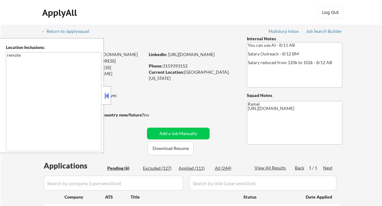
select select ""applied""
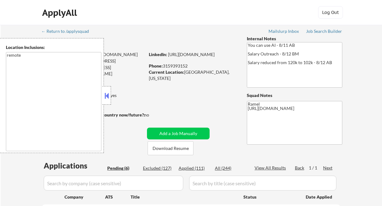
select select ""applied""
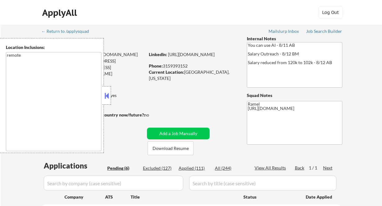
select select ""applied""
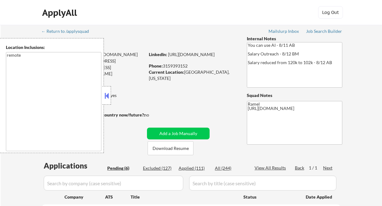
select select ""applied""
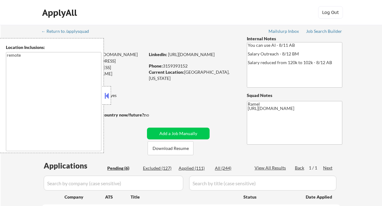
select select ""applied""
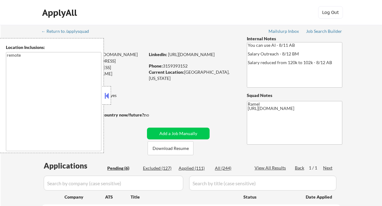
select select ""applied""
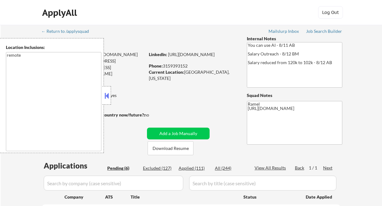
select select ""applied""
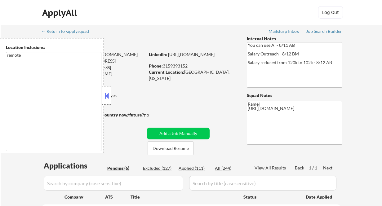
select select ""applied""
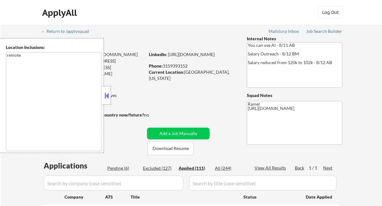
select select ""applied""
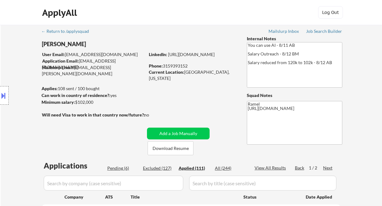
scroll to position [83, 0]
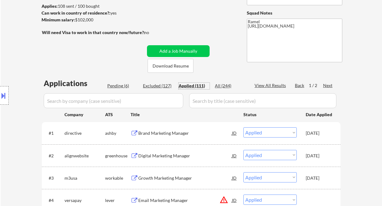
click at [200, 88] on div "Applied (111)" at bounding box center [194, 86] width 31 height 6
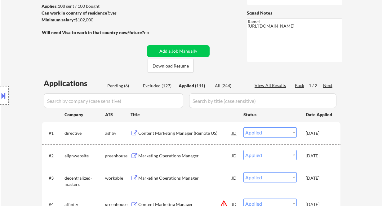
drag, startPoint x: 268, startPoint y: 88, endPoint x: 244, endPoint y: 49, distance: 45.2
click at [268, 88] on div "View All Results" at bounding box center [271, 86] width 33 height 6
click at [274, 86] on div "View All Results" at bounding box center [271, 86] width 33 height 6
select select ""applied""
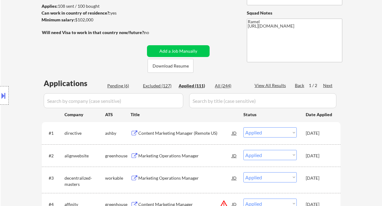
select select ""applied""
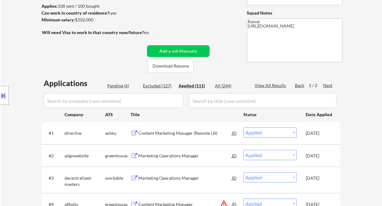
select select ""applied""
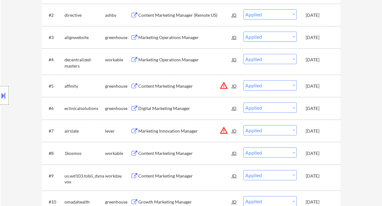
scroll to position [0, 0]
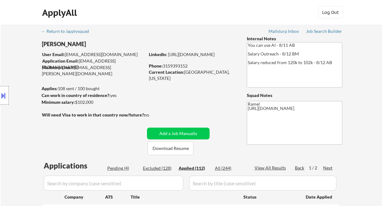
click at [178, 66] on div "Phone: 3159393152" at bounding box center [193, 66] width 88 height 6
copy div "3159393152"
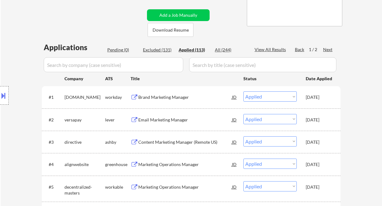
scroll to position [124, 0]
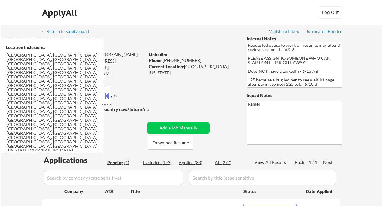
click at [107, 97] on button at bounding box center [106, 95] width 7 height 9
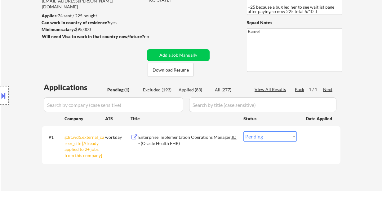
scroll to position [83, 0]
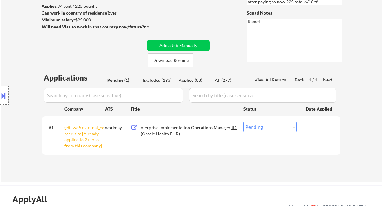
click at [266, 124] on select "Choose an option... Pending Applied Excluded (Questions) Excluded (Expired) Exc…" at bounding box center [270, 127] width 53 height 10
select select ""excluded__other_""
click at [244, 122] on select "Choose an option... Pending Applied Excluded (Questions) Excluded (Expired) Exc…" at bounding box center [270, 127] width 53 height 10
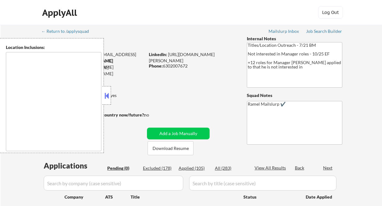
type textarea "[GEOGRAPHIC_DATA], [GEOGRAPHIC_DATA] [GEOGRAPHIC_DATA], [GEOGRAPHIC_DATA], [GEO…"
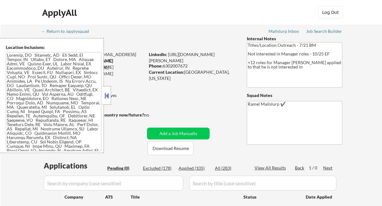
click at [109, 98] on button at bounding box center [106, 95] width 7 height 9
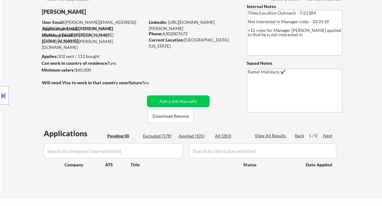
scroll to position [41, 0]
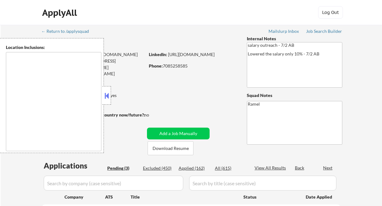
select select ""pending""
type textarea "[GEOGRAPHIC_DATA], [GEOGRAPHIC_DATA], [GEOGRAPHIC_DATA] [GEOGRAPHIC_DATA], [GEO…"
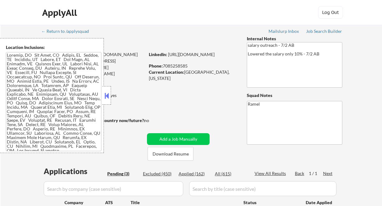
click at [106, 93] on button at bounding box center [106, 95] width 7 height 9
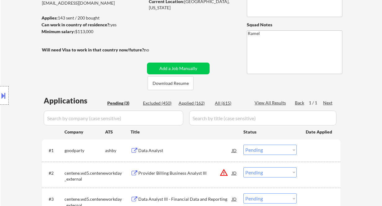
scroll to position [124, 0]
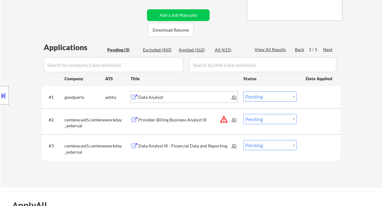
click at [166, 100] on div "Data Analyst" at bounding box center [185, 97] width 94 height 6
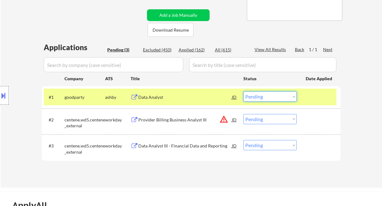
click at [267, 95] on select "Choose an option... Pending Applied Excluded (Questions) Excluded (Expired) Exc…" at bounding box center [270, 97] width 53 height 10
click at [244, 92] on select "Choose an option... Pending Applied Excluded (Questions) Excluded (Expired) Exc…" at bounding box center [270, 97] width 53 height 10
click at [197, 148] on div "Data Analyst III - Financial Data and Reporting" at bounding box center [185, 146] width 94 height 6
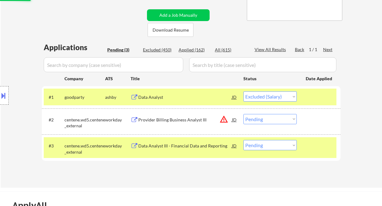
select select ""pending""
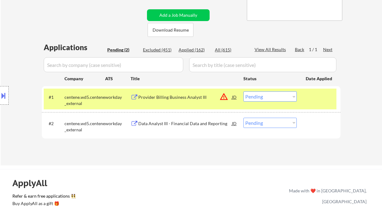
drag, startPoint x: 267, startPoint y: 124, endPoint x: 269, endPoint y: 128, distance: 4.4
click at [267, 124] on select "Choose an option... Pending Applied Excluded (Questions) Excluded (Expired) Exc…" at bounding box center [270, 123] width 53 height 10
select select ""excluded""
click at [244, 118] on select "Choose an option... Pending Applied Excluded (Questions) Excluded (Expired) Exc…" at bounding box center [270, 123] width 53 height 10
click at [154, 98] on div "Provider Billing Business Analyst III" at bounding box center [185, 97] width 94 height 6
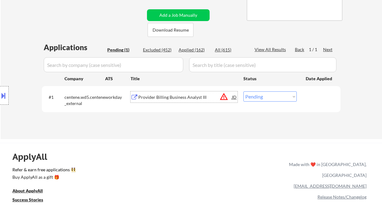
click at [251, 97] on select "Choose an option... Pending Applied Excluded (Questions) Excluded (Expired) Exc…" at bounding box center [270, 97] width 53 height 10
select select ""excluded""
click at [244, 92] on select "Choose an option... Pending Applied Excluded (Questions) Excluded (Expired) Exc…" at bounding box center [270, 97] width 53 height 10
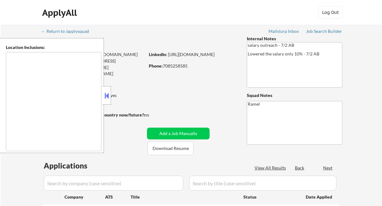
type textarea "[GEOGRAPHIC_DATA], [GEOGRAPHIC_DATA], [GEOGRAPHIC_DATA] [GEOGRAPHIC_DATA], [GEO…"
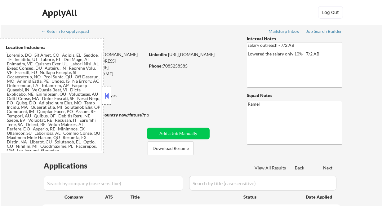
select select ""pending""
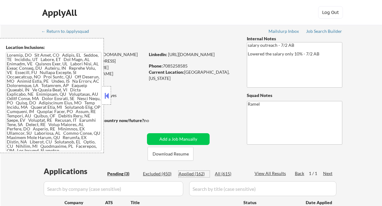
click at [198, 175] on div "Applied (162)" at bounding box center [194, 174] width 31 height 6
click at [110, 97] on button at bounding box center [106, 95] width 7 height 9
select select ""applied""
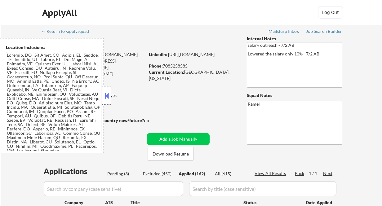
select select ""applied""
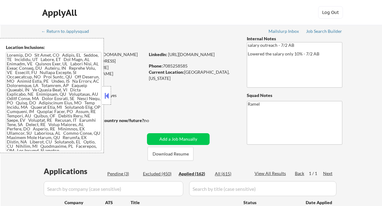
select select ""applied""
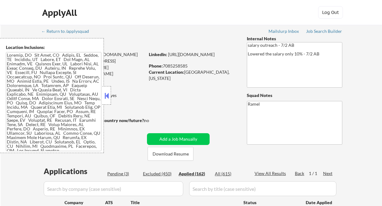
select select ""applied""
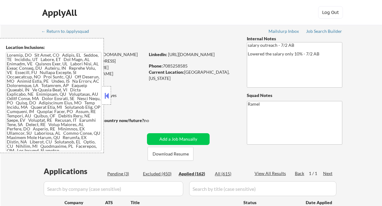
select select ""applied""
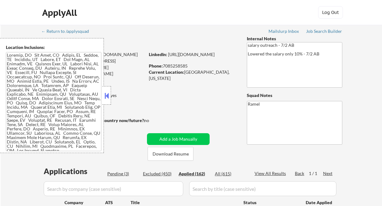
select select ""applied""
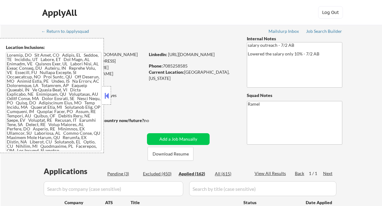
select select ""applied""
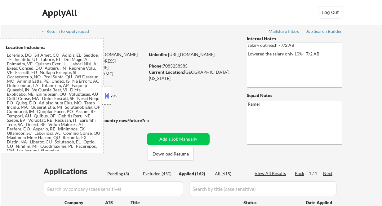
select select ""applied""
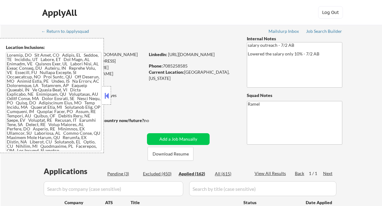
select select ""applied""
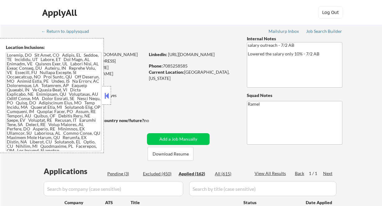
select select ""applied""
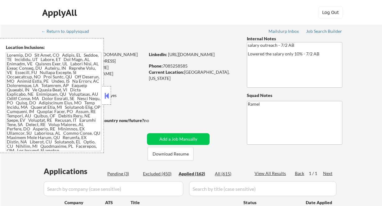
select select ""applied""
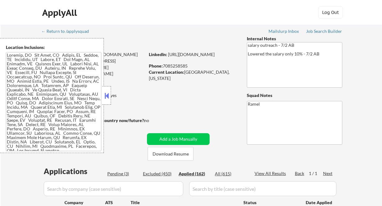
select select ""applied""
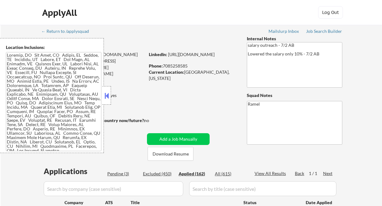
select select ""applied""
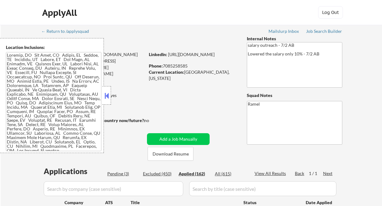
select select ""applied""
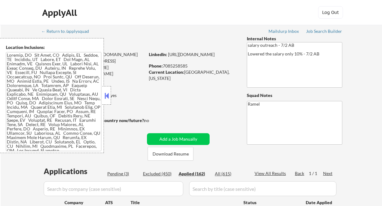
select select ""applied""
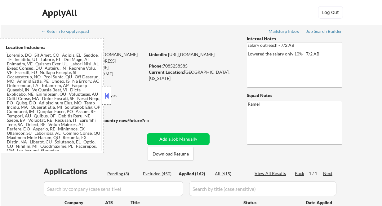
select select ""applied""
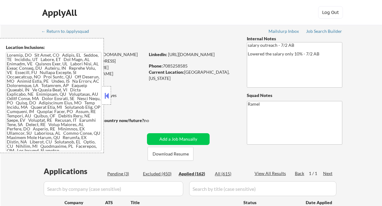
select select ""applied""
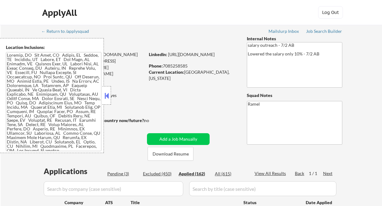
select select ""applied""
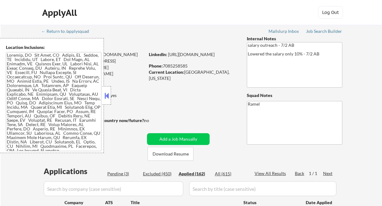
select select ""applied""
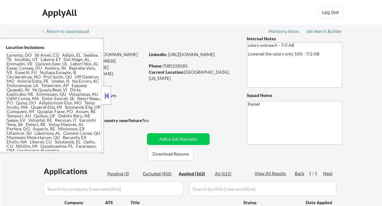
select select ""applied""
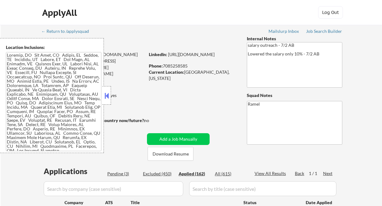
select select ""applied""
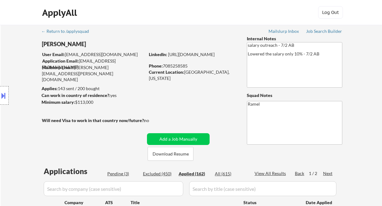
scroll to position [41, 0]
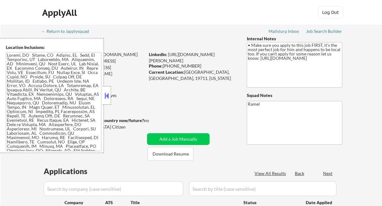
select select ""pending""
click at [106, 94] on button at bounding box center [106, 95] width 7 height 9
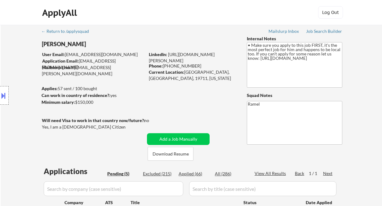
scroll to position [41, 0]
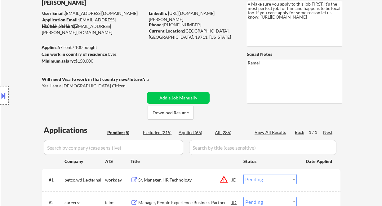
drag, startPoint x: 13, startPoint y: 34, endPoint x: 34, endPoint y: 20, distance: 25.0
click at [13, 34] on div "← Return to /applysquad Mailslurp Inbox Job Search Builder Mark Wilfong User Em…" at bounding box center [192, 150] width 382 height 333
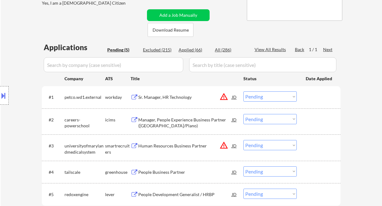
scroll to position [207, 0]
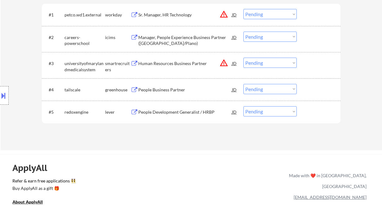
click at [166, 111] on div "People Development Generalist / HRBP" at bounding box center [185, 112] width 94 height 6
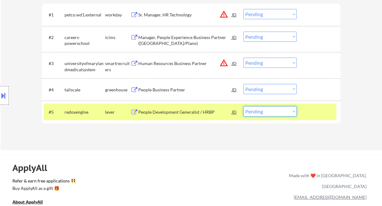
drag, startPoint x: 271, startPoint y: 112, endPoint x: 276, endPoint y: 116, distance: 6.4
click at [271, 112] on select "Choose an option... Pending Applied Excluded (Questions) Excluded (Expired) Exc…" at bounding box center [270, 111] width 53 height 10
select select ""excluded__bad_match_""
click at [244, 106] on select "Choose an option... Pending Applied Excluded (Questions) Excluded (Expired) Exc…" at bounding box center [270, 111] width 53 height 10
click at [162, 90] on div "People Business Partner" at bounding box center [185, 90] width 94 height 6
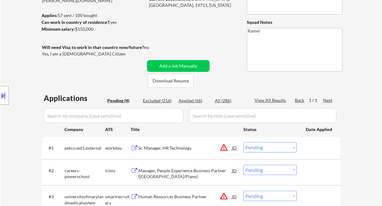
scroll to position [83, 0]
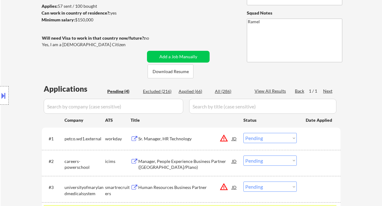
drag, startPoint x: 9, startPoint y: 13, endPoint x: 32, endPoint y: 10, distance: 23.1
click at [9, 13] on div "← Return to /applysquad Mailslurp Inbox Job Search Builder Mark Wilfong User Em…" at bounding box center [192, 97] width 382 height 310
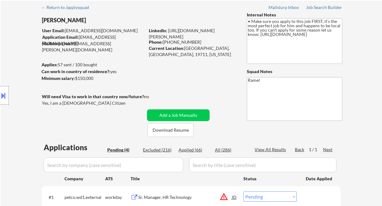
scroll to position [0, 0]
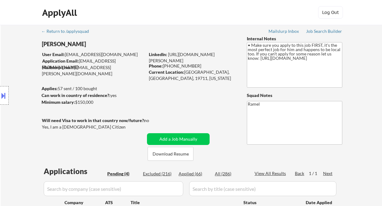
click at [17, 50] on div "Location Inclusions:" at bounding box center [55, 95] width 111 height 115
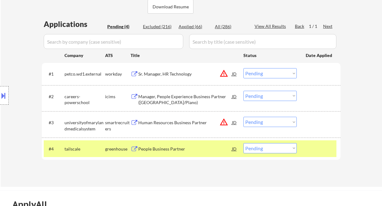
scroll to position [165, 0]
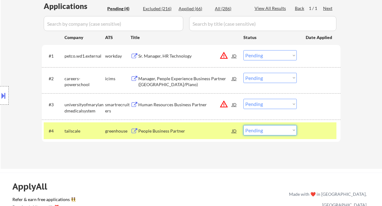
click at [267, 130] on select "Choose an option... Pending Applied Excluded (Questions) Excluded (Expired) Exc…" at bounding box center [270, 130] width 53 height 10
select select ""excluded""
click at [244, 125] on select "Choose an option... Pending Applied Excluded (Questions) Excluded (Expired) Exc…" at bounding box center [270, 130] width 53 height 10
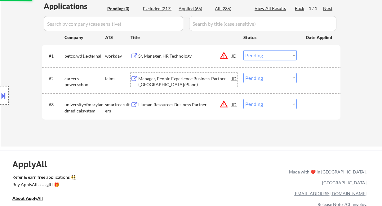
click at [192, 83] on div "Manager, People Experience Business Partner (Dallas/Plano)" at bounding box center [185, 82] width 94 height 12
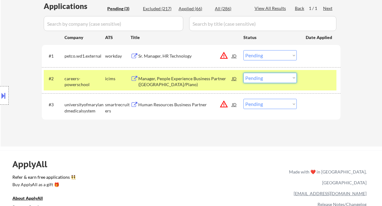
drag, startPoint x: 270, startPoint y: 78, endPoint x: 270, endPoint y: 83, distance: 4.7
click at [270, 79] on select "Choose an option... Pending Applied Excluded (Questions) Excluded (Expired) Exc…" at bounding box center [270, 78] width 53 height 10
click at [274, 79] on select "Choose an option... Pending Applied Excluded (Questions) Excluded (Expired) Exc…" at bounding box center [270, 78] width 53 height 10
click at [244, 73] on select "Choose an option... Pending Applied Excluded (Questions) Excluded (Expired) Exc…" at bounding box center [270, 78] width 53 height 10
click at [175, 107] on div "Human Resources Business Partner" at bounding box center [185, 105] width 94 height 6
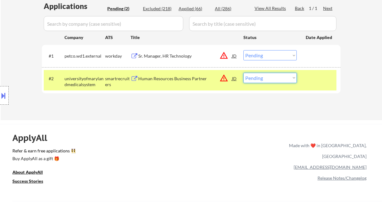
drag, startPoint x: 272, startPoint y: 74, endPoint x: 276, endPoint y: 82, distance: 9.0
click at [272, 74] on select "Choose an option... Pending Applied Excluded (Questions) Excluded (Expired) Exc…" at bounding box center [270, 78] width 53 height 10
select select ""excluded__salary_""
click at [244, 73] on select "Choose an option... Pending Applied Excluded (Questions) Excluded (Expired) Exc…" at bounding box center [270, 78] width 53 height 10
click at [174, 56] on div "Sr. Manager, HR Technology" at bounding box center [185, 56] width 94 height 6
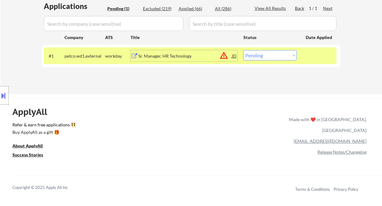
click at [283, 54] on select "Choose an option... Pending Applied Excluded (Questions) Excluded (Expired) Exc…" at bounding box center [270, 55] width 53 height 10
select select ""excluded__location_""
click at [244, 50] on select "Choose an option... Pending Applied Excluded (Questions) Excluded (Expired) Exc…" at bounding box center [270, 55] width 53 height 10
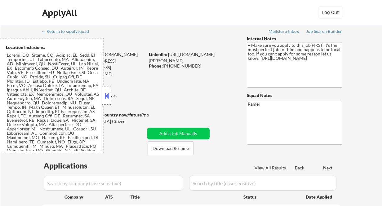
select select ""pending""
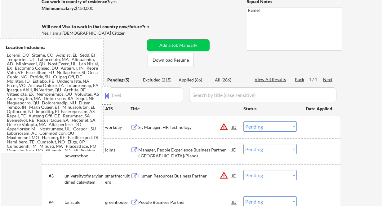
scroll to position [124, 0]
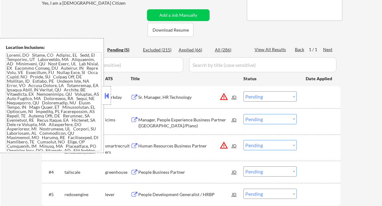
click at [103, 98] on div at bounding box center [106, 95] width 9 height 19
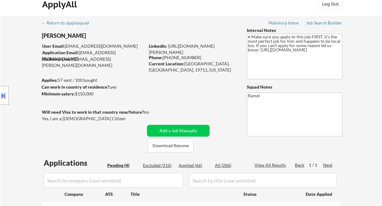
scroll to position [83, 0]
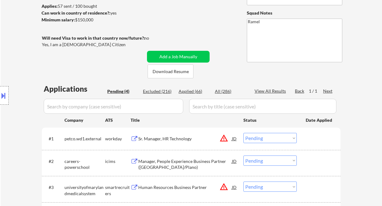
click at [191, 94] on div "Applied (66)" at bounding box center [194, 91] width 31 height 6
click at [201, 88] on div "Applications Pending (4) Excluded (216) Applied (66) All (286) View All Results…" at bounding box center [191, 162] width 299 height 156
click at [199, 90] on div "Applied (66)" at bounding box center [194, 91] width 31 height 6
select select ""applied""
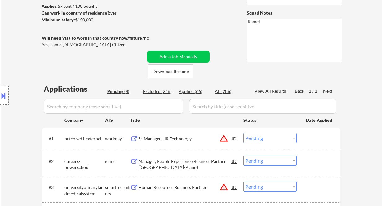
select select ""applied""
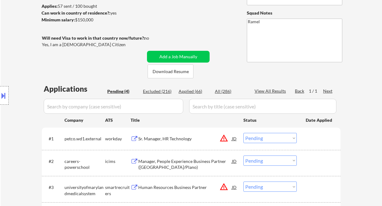
select select ""applied""
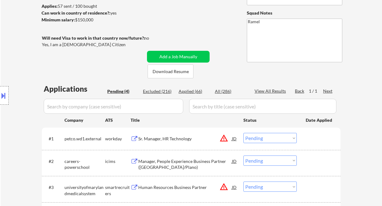
select select ""applied""
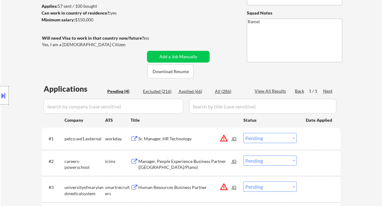
select select ""applied""
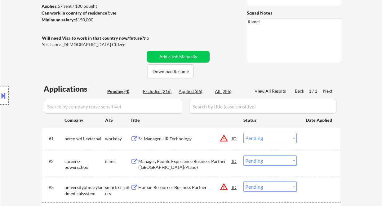
select select ""applied""
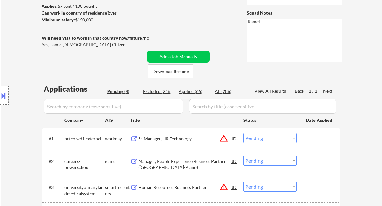
select select ""applied""
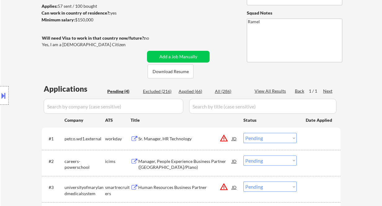
select select ""applied""
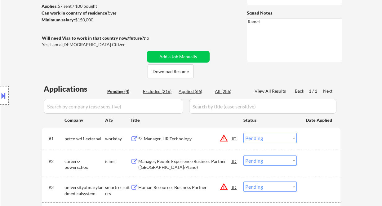
select select ""applied""
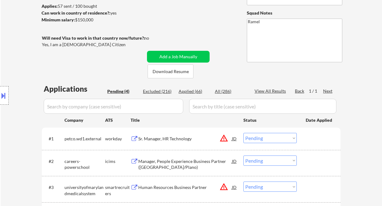
select select ""applied""
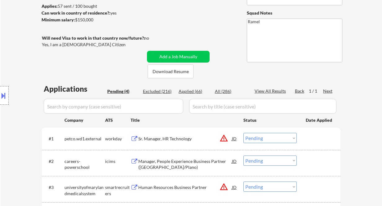
select select ""applied""
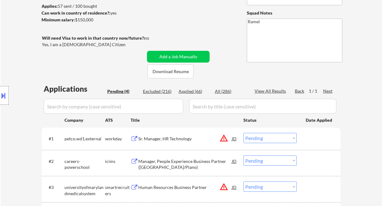
select select ""applied""
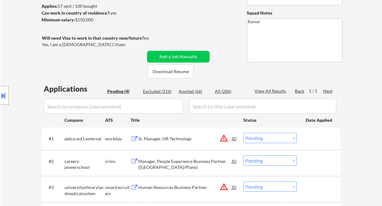
select select ""applied""
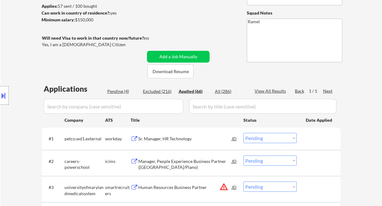
select select ""applied""
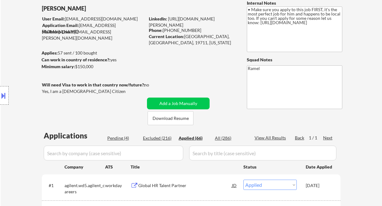
scroll to position [41, 0]
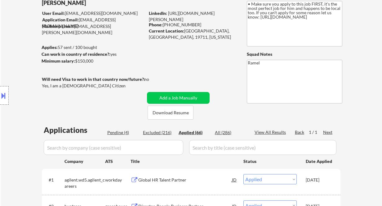
click at [193, 132] on div "Applied (66)" at bounding box center [194, 133] width 31 height 6
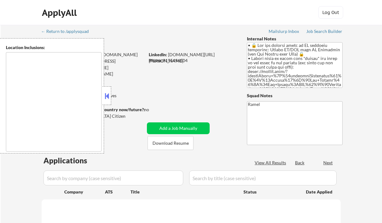
type textarea "[GEOGRAPHIC_DATA], [GEOGRAPHIC_DATA] [GEOGRAPHIC_DATA], [GEOGRAPHIC_DATA] [GEOG…"
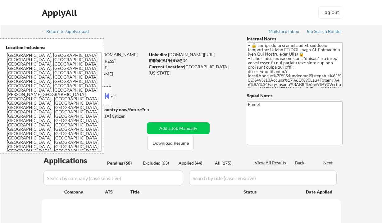
select select ""pending""
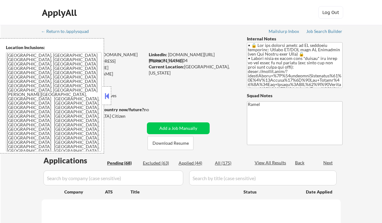
select select ""pending""
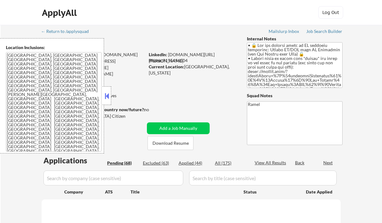
select select ""pending""
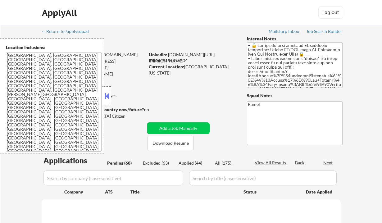
select select ""pending""
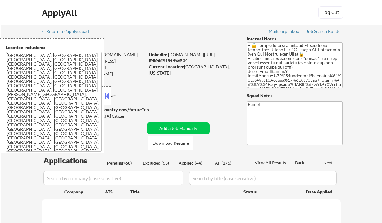
select select ""pending""
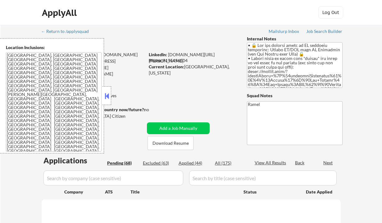
select select ""pending""
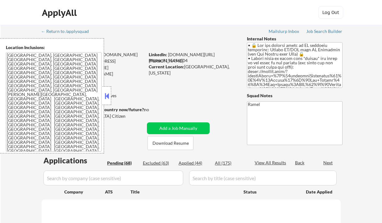
select select ""pending""
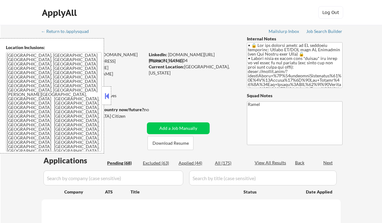
select select ""pending""
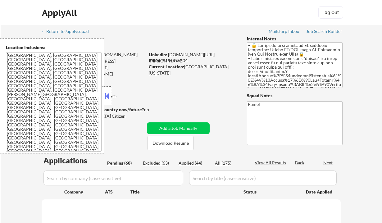
select select ""pending""
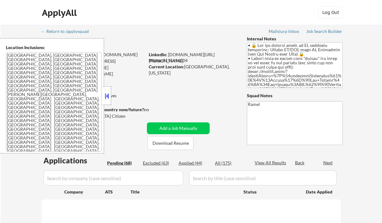
select select ""pending""
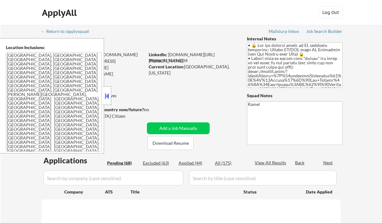
select select ""pending""
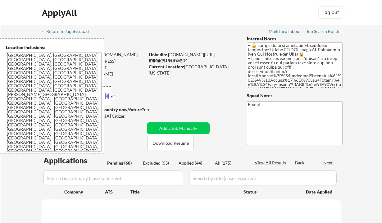
select select ""pending""
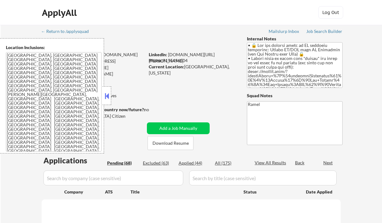
select select ""pending""
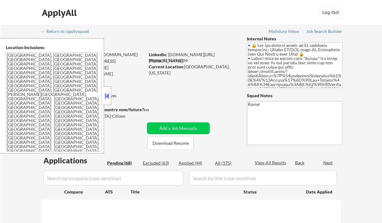
select select ""pending""
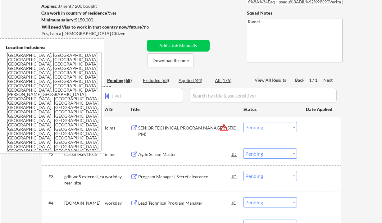
click at [107, 97] on button at bounding box center [106, 95] width 7 height 9
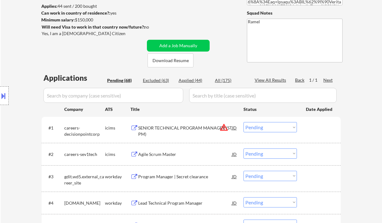
click at [192, 79] on div "Applied (44)" at bounding box center [194, 80] width 31 height 6
select select ""applied""
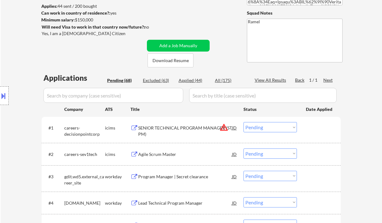
select select ""applied""
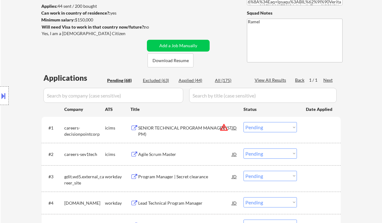
select select ""applied""
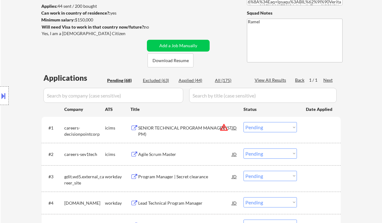
select select ""applied""
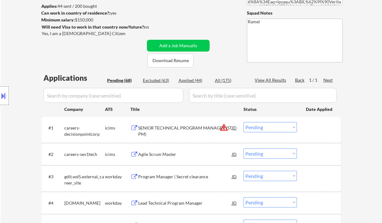
select select ""applied""
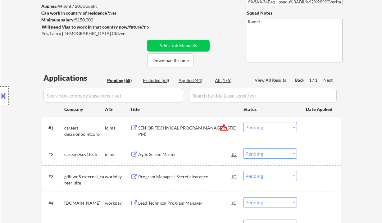
select select ""applied""
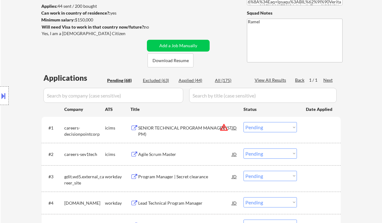
select select ""applied""
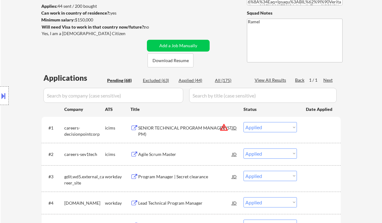
select select ""applied""
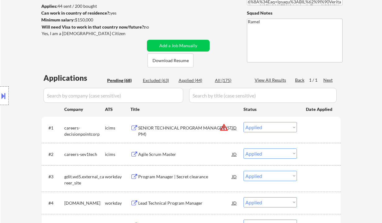
select select ""applied""
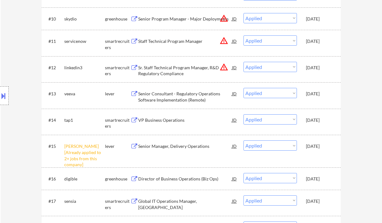
scroll to position [414, 0]
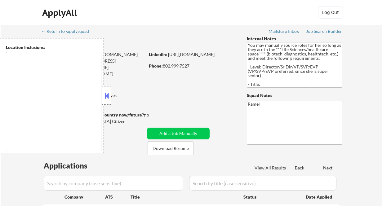
type textarea "[GEOGRAPHIC_DATA], [GEOGRAPHIC_DATA] [GEOGRAPHIC_DATA], [GEOGRAPHIC_DATA] [GEOG…"
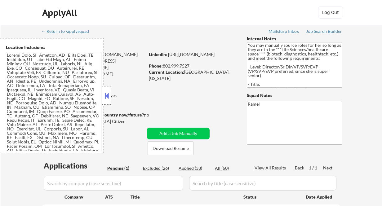
click at [105, 100] on button at bounding box center [106, 95] width 7 height 9
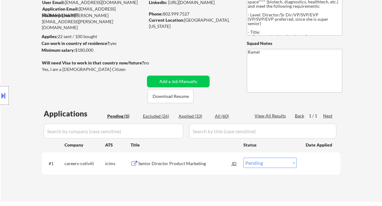
scroll to position [83, 0]
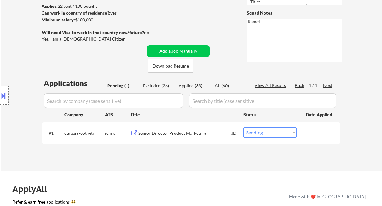
click at [13, 31] on div "← Return to /applysquad Mailslurp Inbox Job Search Builder [PERSON_NAME] User E…" at bounding box center [192, 56] width 382 height 229
click at [7, 42] on div "Location Inclusions:" at bounding box center [55, 95] width 111 height 115
click at [184, 139] on div "#1 careers-cotiviti icims Senior Director Product Marketing JD Choose an option…" at bounding box center [190, 133] width 293 height 17
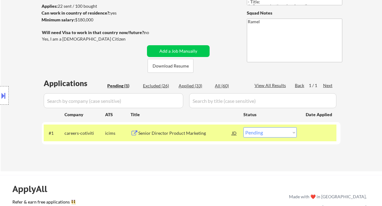
click at [181, 136] on div "Senior Director Product Marketing" at bounding box center [185, 133] width 94 height 6
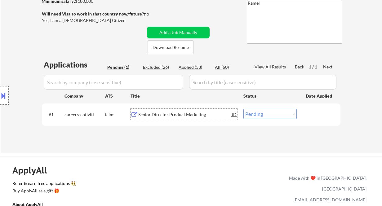
scroll to position [124, 0]
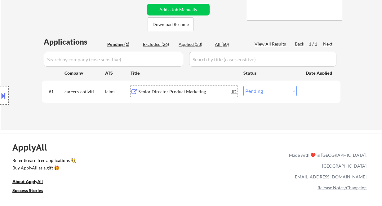
click at [261, 90] on select "Choose an option... Pending Applied Excluded (Questions) Excluded (Expired) Exc…" at bounding box center [270, 91] width 53 height 10
select select ""applied""
click at [244, 86] on select "Choose an option... Pending Applied Excluded (Questions) Excluded (Expired) Exc…" at bounding box center [270, 91] width 53 height 10
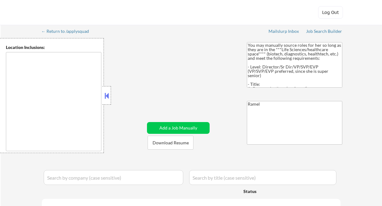
type textarea "[GEOGRAPHIC_DATA], [GEOGRAPHIC_DATA] [GEOGRAPHIC_DATA], [GEOGRAPHIC_DATA] [GEOG…"
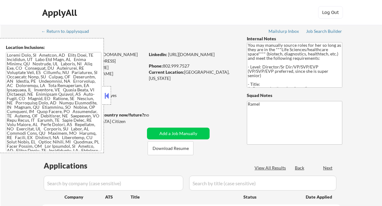
select select ""pending""
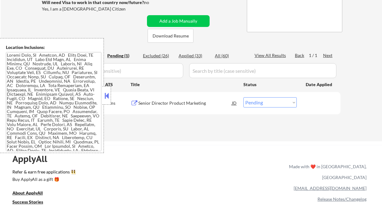
click at [195, 54] on div "Applied (33)" at bounding box center [194, 56] width 31 height 6
click at [110, 96] on button at bounding box center [106, 95] width 7 height 9
select select ""applied""
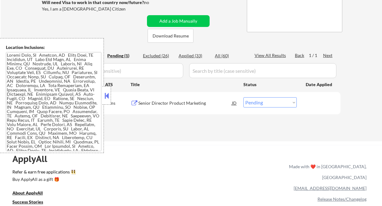
select select ""applied""
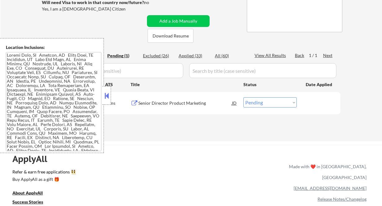
select select ""applied""
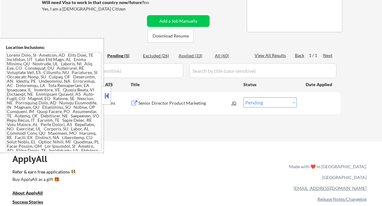
select select ""applied""
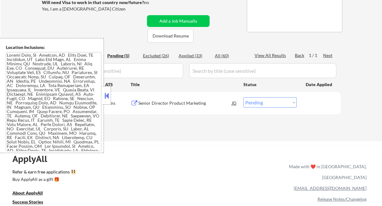
select select ""applied""
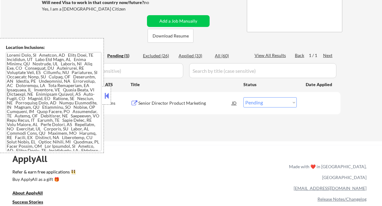
select select ""applied""
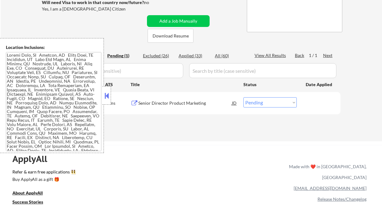
select select ""applied""
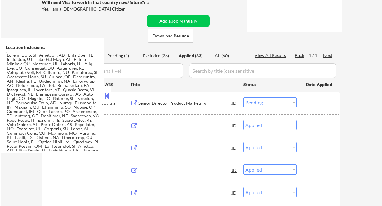
select select ""applied""
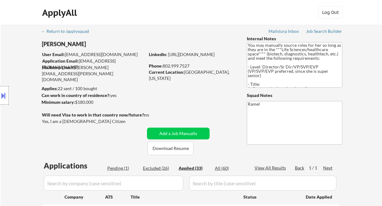
scroll to position [13, 0]
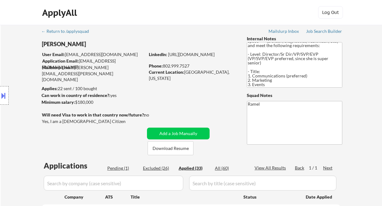
select select ""applied""
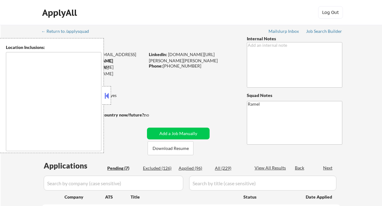
select select ""pending""
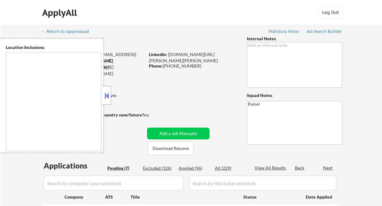
select select ""pending""
type textarea "[GEOGRAPHIC_DATA], [GEOGRAPHIC_DATA] [GEOGRAPHIC_DATA], [GEOGRAPHIC_DATA], [GEO…"
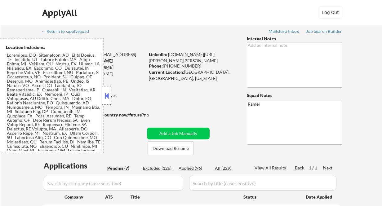
click at [108, 95] on button at bounding box center [106, 95] width 7 height 9
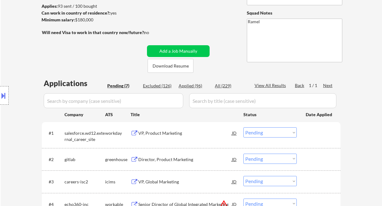
scroll to position [124, 0]
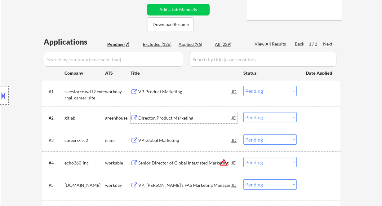
click at [176, 119] on div "Director, Product Marketing" at bounding box center [185, 118] width 94 height 6
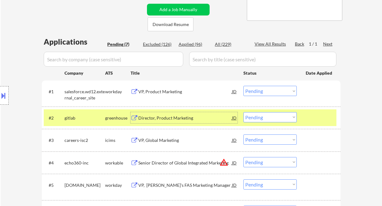
click at [276, 121] on select "Choose an option... Pending Applied Excluded (Questions) Excluded (Expired) Exc…" at bounding box center [270, 117] width 53 height 10
click at [244, 112] on select "Choose an option... Pending Applied Excluded (Questions) Excluded (Expired) Exc…" at bounding box center [270, 117] width 53 height 10
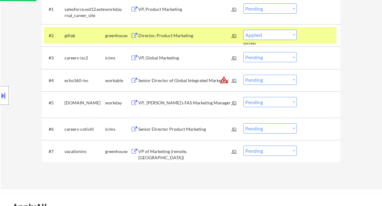
select select ""pending""
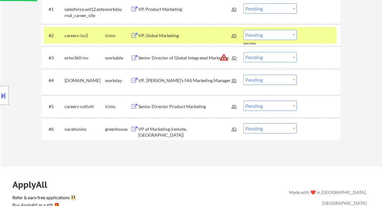
click at [172, 128] on div "VP of Marketing (remote, [GEOGRAPHIC_DATA])" at bounding box center [185, 132] width 94 height 12
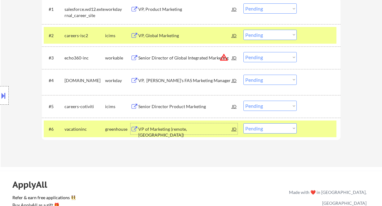
click at [260, 130] on select "Choose an option... Pending Applied Excluded (Questions) Excluded (Expired) Exc…" at bounding box center [270, 129] width 53 height 10
select select ""excluded""
click at [244, 124] on select "Choose an option... Pending Applied Excluded (Questions) Excluded (Expired) Exc…" at bounding box center [270, 129] width 53 height 10
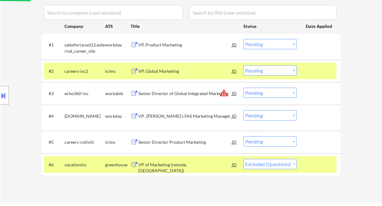
scroll to position [165, 0]
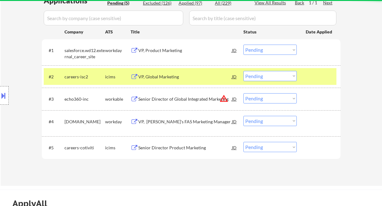
click at [156, 49] on div "VP, Product Marketing" at bounding box center [185, 51] width 94 height 6
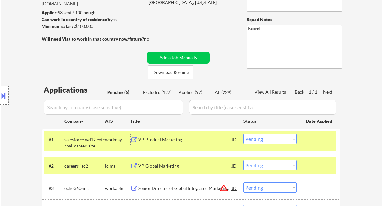
scroll to position [83, 0]
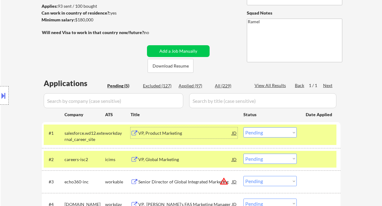
drag, startPoint x: 266, startPoint y: 134, endPoint x: 266, endPoint y: 137, distance: 3.4
click at [266, 134] on select "Choose an option... Pending Applied Excluded (Questions) Excluded (Expired) Exc…" at bounding box center [270, 133] width 53 height 10
click at [244, 128] on select "Choose an option... Pending Applied Excluded (Questions) Excluded (Expired) Exc…" at bounding box center [270, 133] width 53 height 10
select select ""pending""
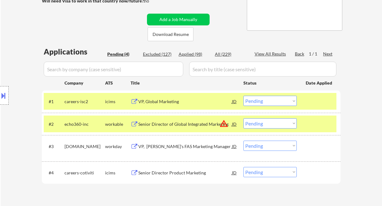
scroll to position [124, 0]
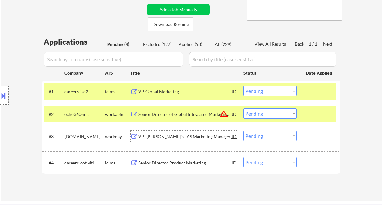
click at [171, 140] on div "VP, [PERSON_NAME]'s FAS Marketing Manager" at bounding box center [185, 137] width 94 height 6
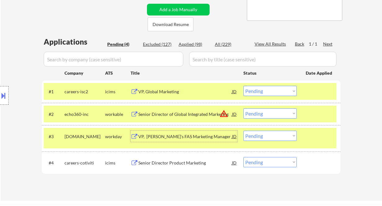
click at [274, 135] on select "Choose an option... Pending Applied Excluded (Questions) Excluded (Expired) Exc…" at bounding box center [270, 136] width 53 height 10
click at [244, 131] on select "Choose an option... Pending Applied Excluded (Questions) Excluded (Expired) Exc…" at bounding box center [270, 136] width 53 height 10
select select ""pending""
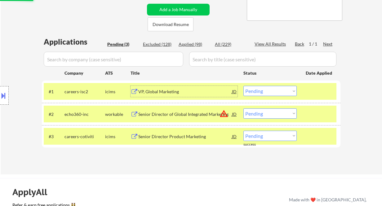
click at [183, 91] on div "VP, Global Marketing" at bounding box center [185, 92] width 94 height 6
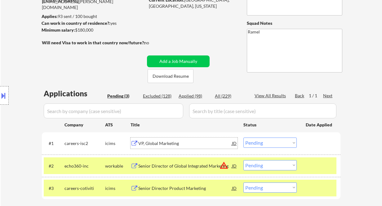
scroll to position [83, 0]
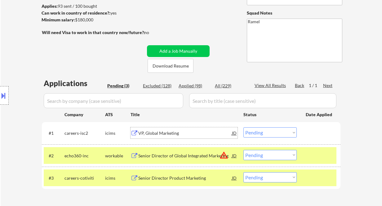
click at [262, 133] on select "Choose an option... Pending Applied Excluded (Questions) Excluded (Expired) Exc…" at bounding box center [270, 133] width 53 height 10
click at [244, 128] on select "Choose an option... Pending Applied Excluded (Questions) Excluded (Expired) Exc…" at bounding box center [270, 133] width 53 height 10
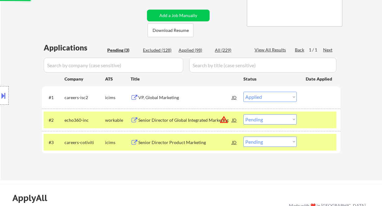
scroll to position [124, 0]
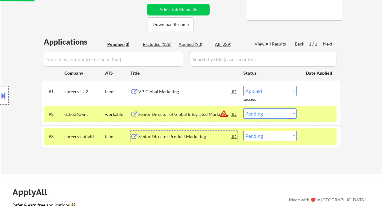
click at [170, 134] on div "Senior Director Product Marketing" at bounding box center [185, 137] width 94 height 6
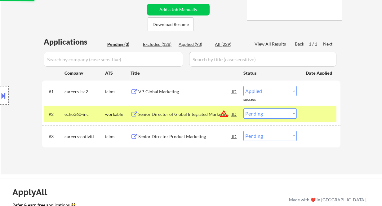
select select ""pending""
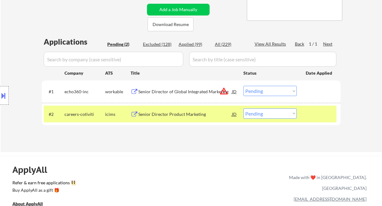
click at [260, 113] on select "Choose an option... Pending Applied Excluded (Questions) Excluded (Expired) Exc…" at bounding box center [270, 114] width 53 height 10
select select ""excluded__bad_match_""
click at [244, 109] on select "Choose an option... Pending Applied Excluded (Questions) Excluded (Expired) Exc…" at bounding box center [270, 114] width 53 height 10
click at [186, 92] on div "Senior Director of Global Integrated Marketing" at bounding box center [185, 92] width 94 height 6
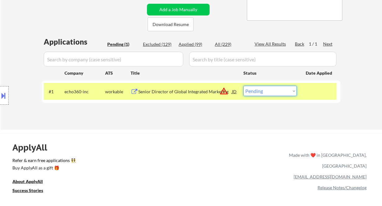
drag, startPoint x: 265, startPoint y: 93, endPoint x: 271, endPoint y: 96, distance: 6.5
click at [265, 93] on select "Choose an option... Pending Applied Excluded (Questions) Excluded (Expired) Exc…" at bounding box center [270, 91] width 53 height 10
select select ""excluded""
click at [244, 86] on select "Choose an option... Pending Applied Excluded (Questions) Excluded (Expired) Exc…" at bounding box center [270, 91] width 53 height 10
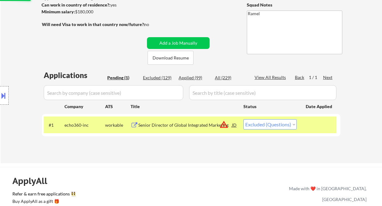
scroll to position [41, 0]
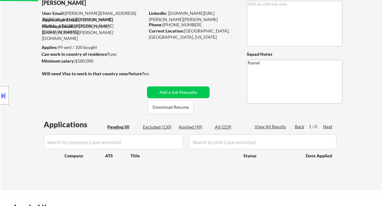
drag, startPoint x: 195, startPoint y: 127, endPoint x: 214, endPoint y: 126, distance: 18.7
click at [195, 127] on div "Applied (99)" at bounding box center [194, 127] width 31 height 6
select select ""applied""
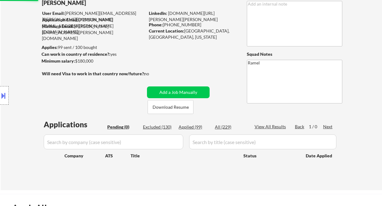
select select ""applied""
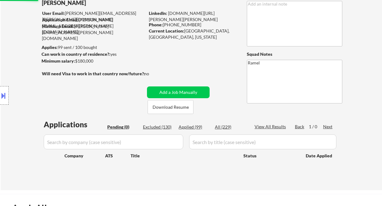
select select ""applied""
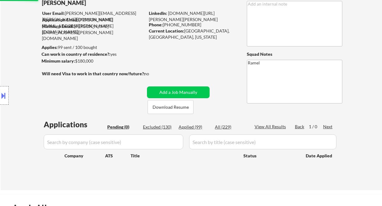
select select ""applied""
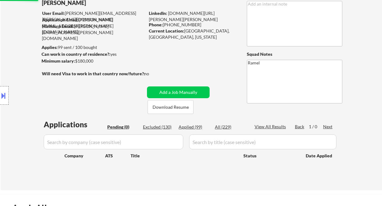
select select ""applied""
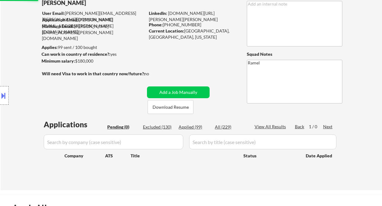
select select ""applied""
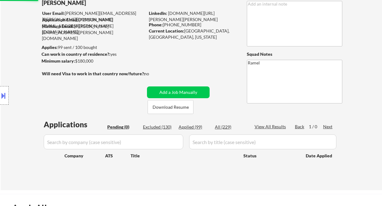
select select ""applied""
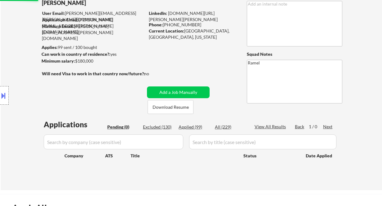
select select ""applied""
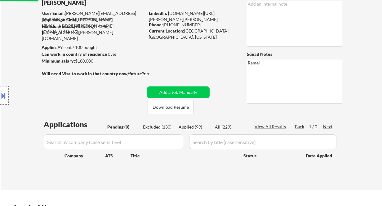
select select ""applied""
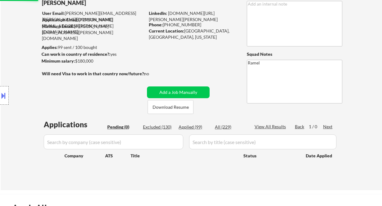
select select ""applied""
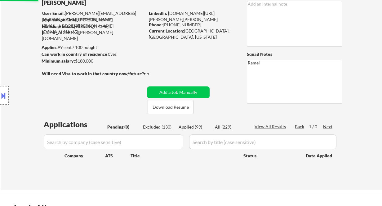
select select ""applied""
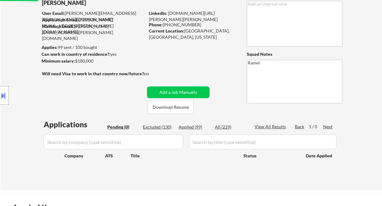
select select ""applied""
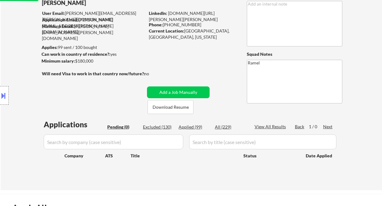
select select ""applied""
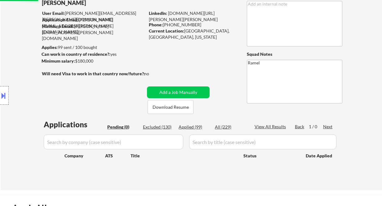
select select ""applied""
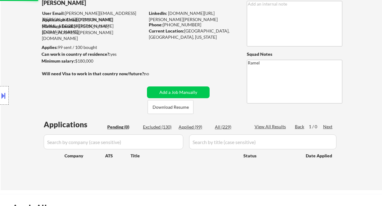
select select ""applied""
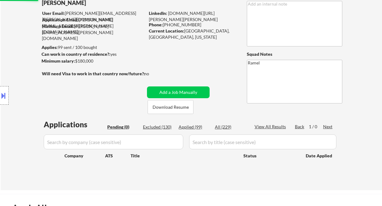
select select ""applied""
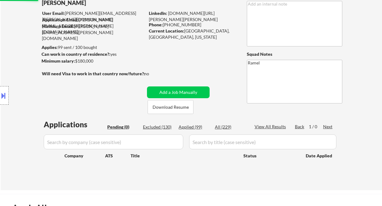
select select ""applied""
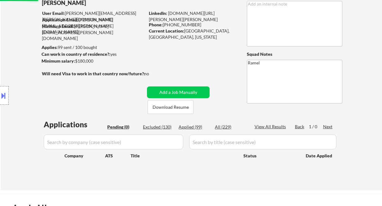
select select ""applied""
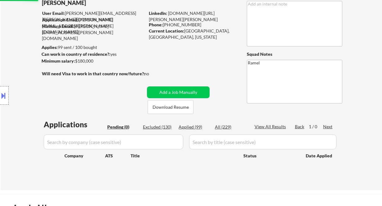
select select ""applied""
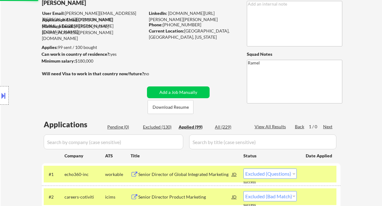
select select ""applied""
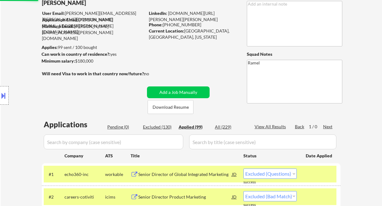
select select ""applied""
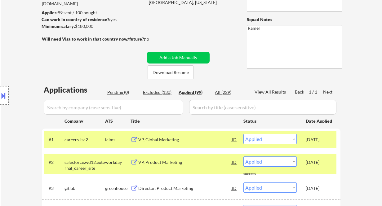
scroll to position [124, 0]
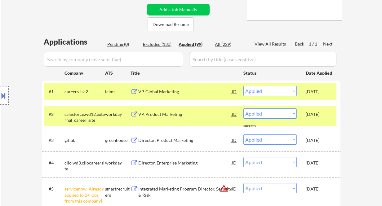
click at [18, 43] on div "Location Inclusions:" at bounding box center [55, 95] width 111 height 115
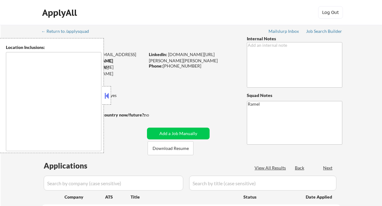
type textarea "[GEOGRAPHIC_DATA], [GEOGRAPHIC_DATA] [GEOGRAPHIC_DATA], [GEOGRAPHIC_DATA], [GEO…"
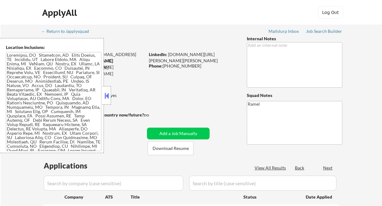
select select ""pending""
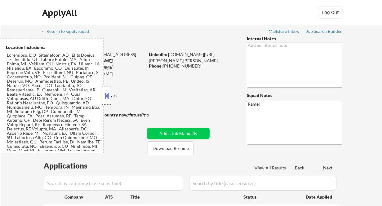
select select ""pending""
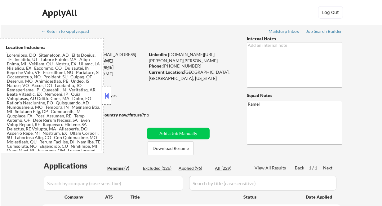
scroll to position [139, 0]
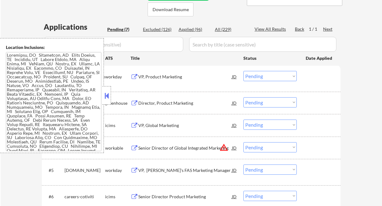
click at [192, 27] on div "Applied (96)" at bounding box center [194, 29] width 31 height 6
click at [112, 93] on div "#2 gitlab greenhouse Director, Product Marketing JD Choose an option... Pending…" at bounding box center [191, 103] width 299 height 22
click at [106, 95] on button at bounding box center [106, 95] width 7 height 9
select select ""applied""
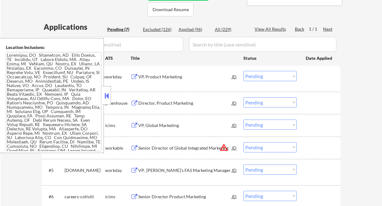
select select ""applied""
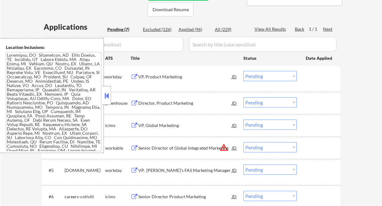
select select ""applied""
